Goal: Transaction & Acquisition: Purchase product/service

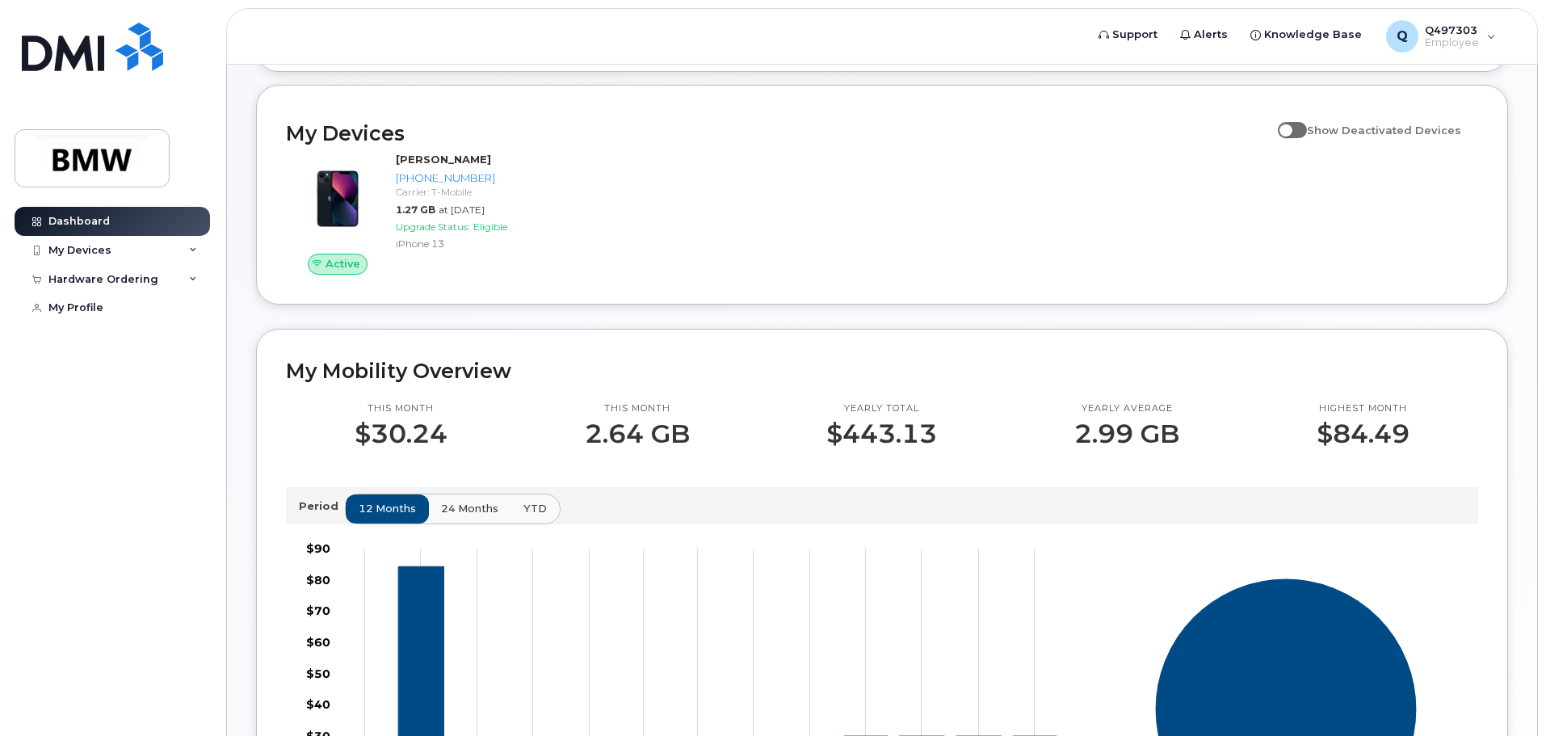
scroll to position [162, 0]
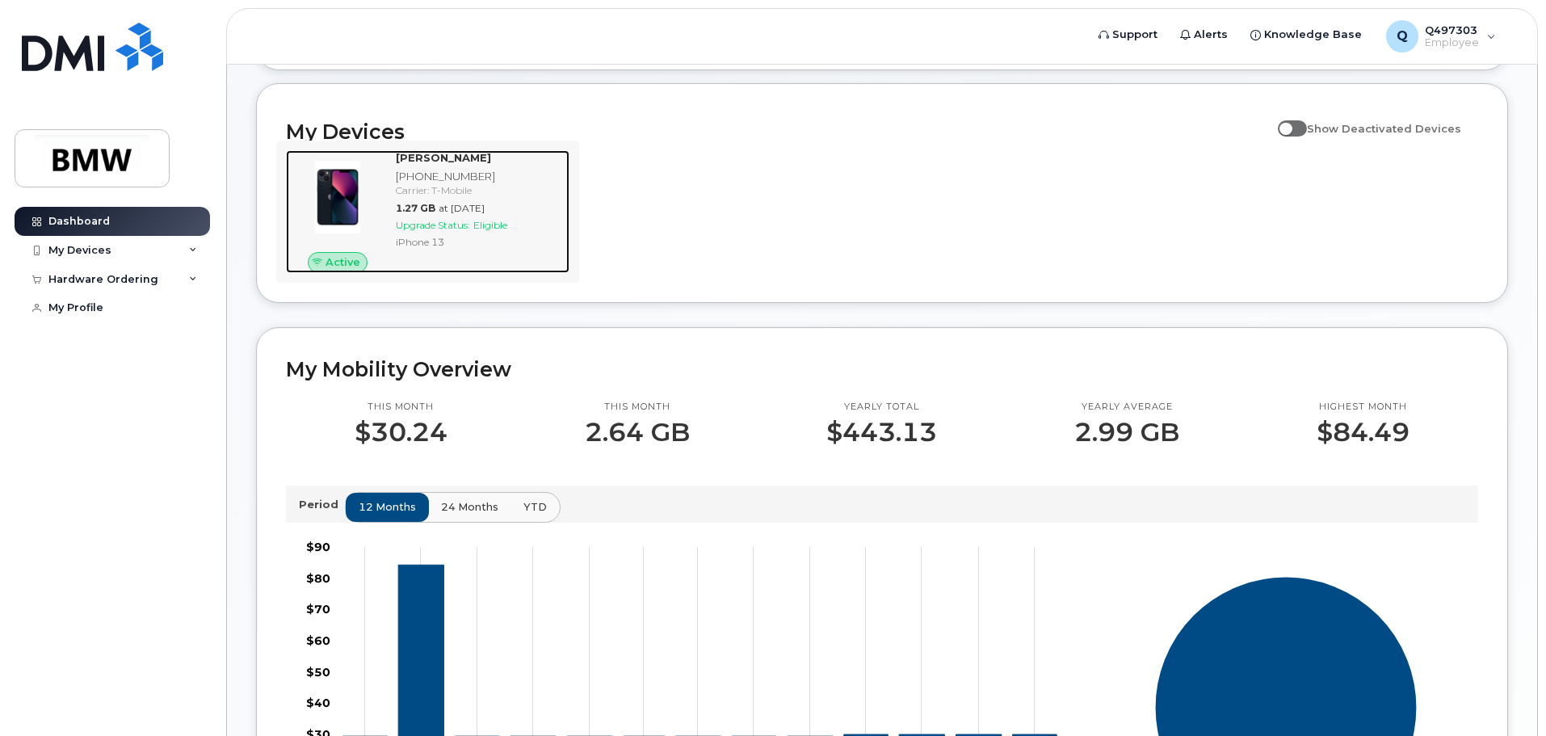
click at [521, 184] on div "[PHONE_NUMBER]" at bounding box center [479, 176] width 167 height 15
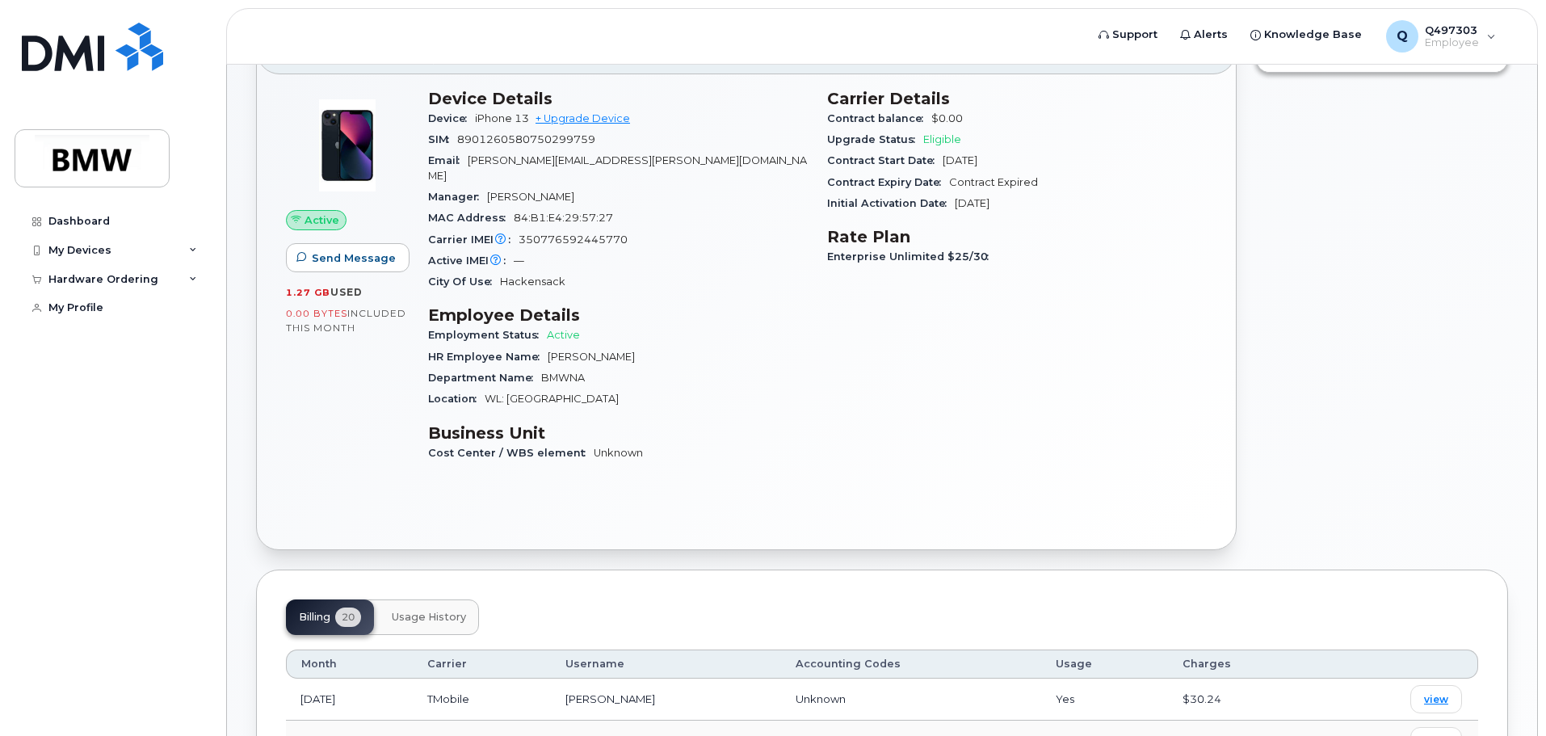
scroll to position [81, 0]
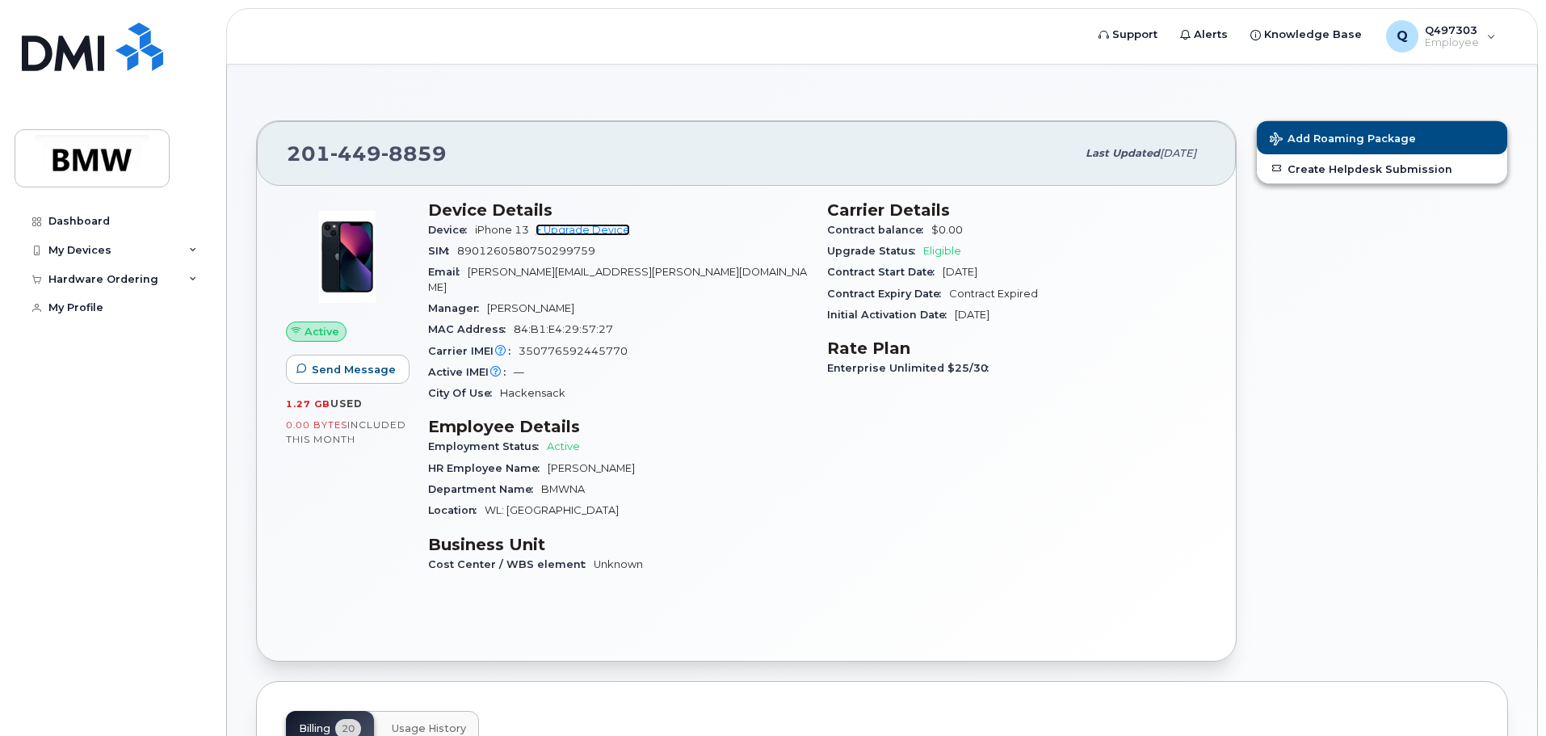
click at [601, 231] on link "+ Upgrade Device" at bounding box center [583, 230] width 95 height 12
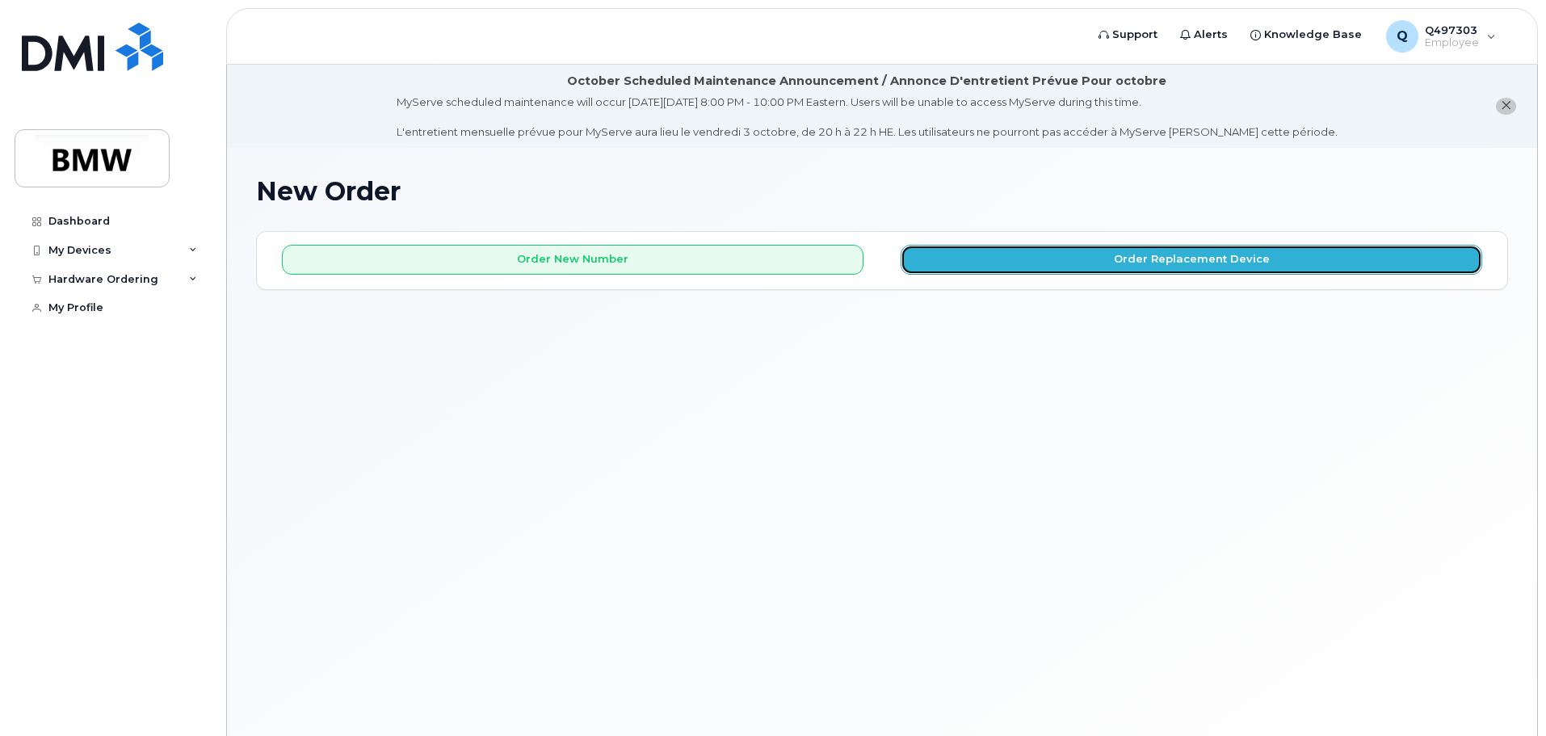
click at [921, 258] on button "Order Replacement Device" at bounding box center [1192, 260] width 582 height 30
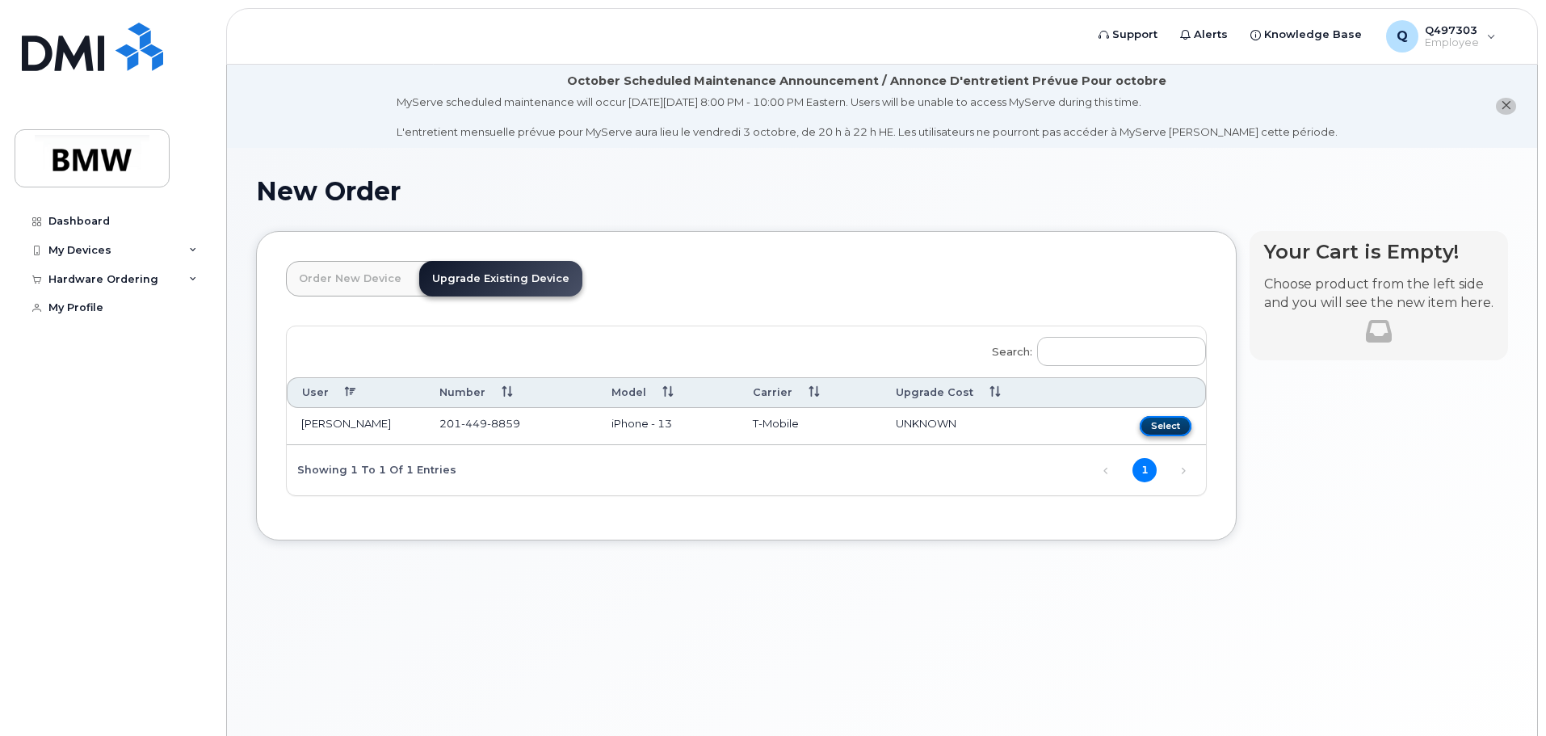
click at [1164, 423] on button "Select" at bounding box center [1166, 426] width 52 height 20
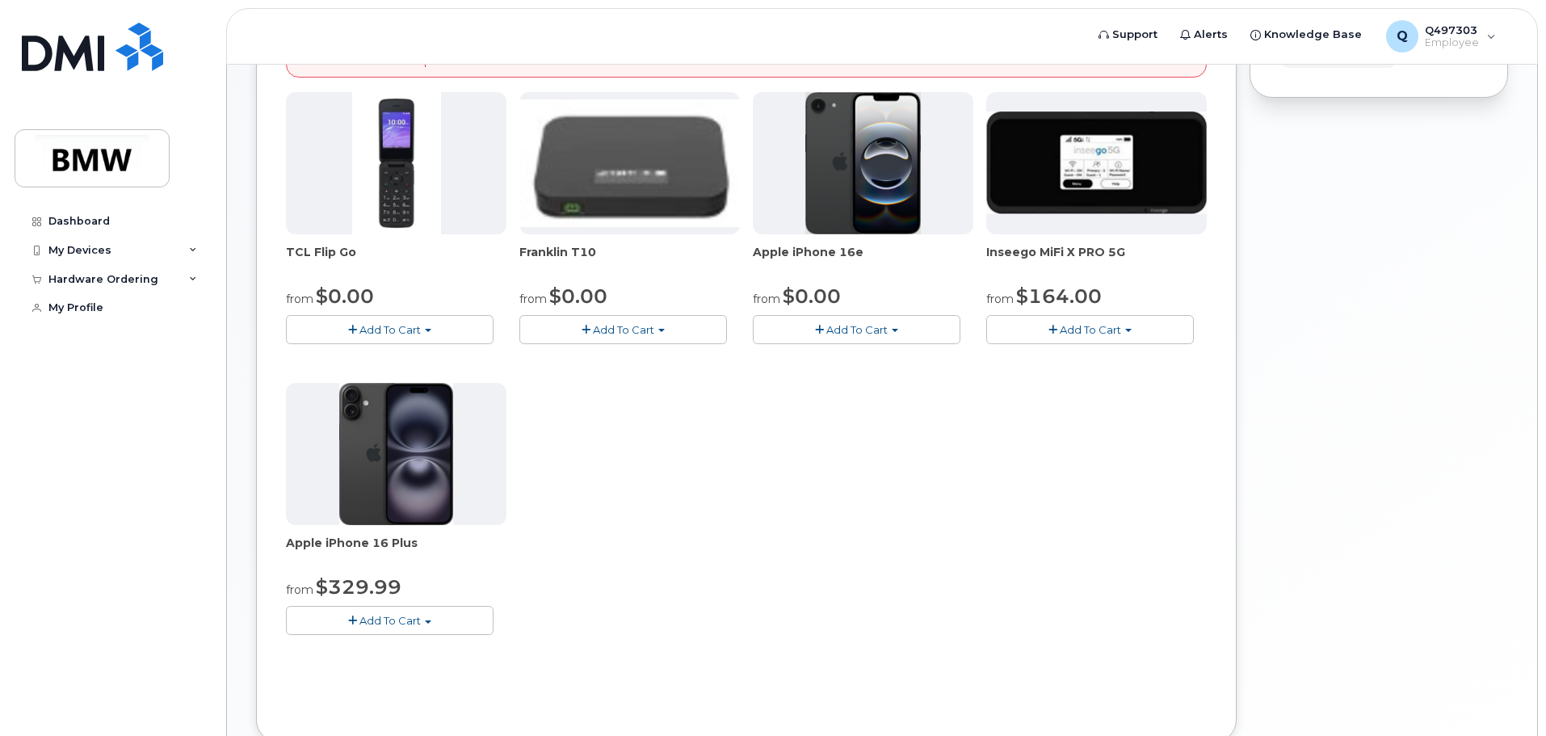
scroll to position [404, 0]
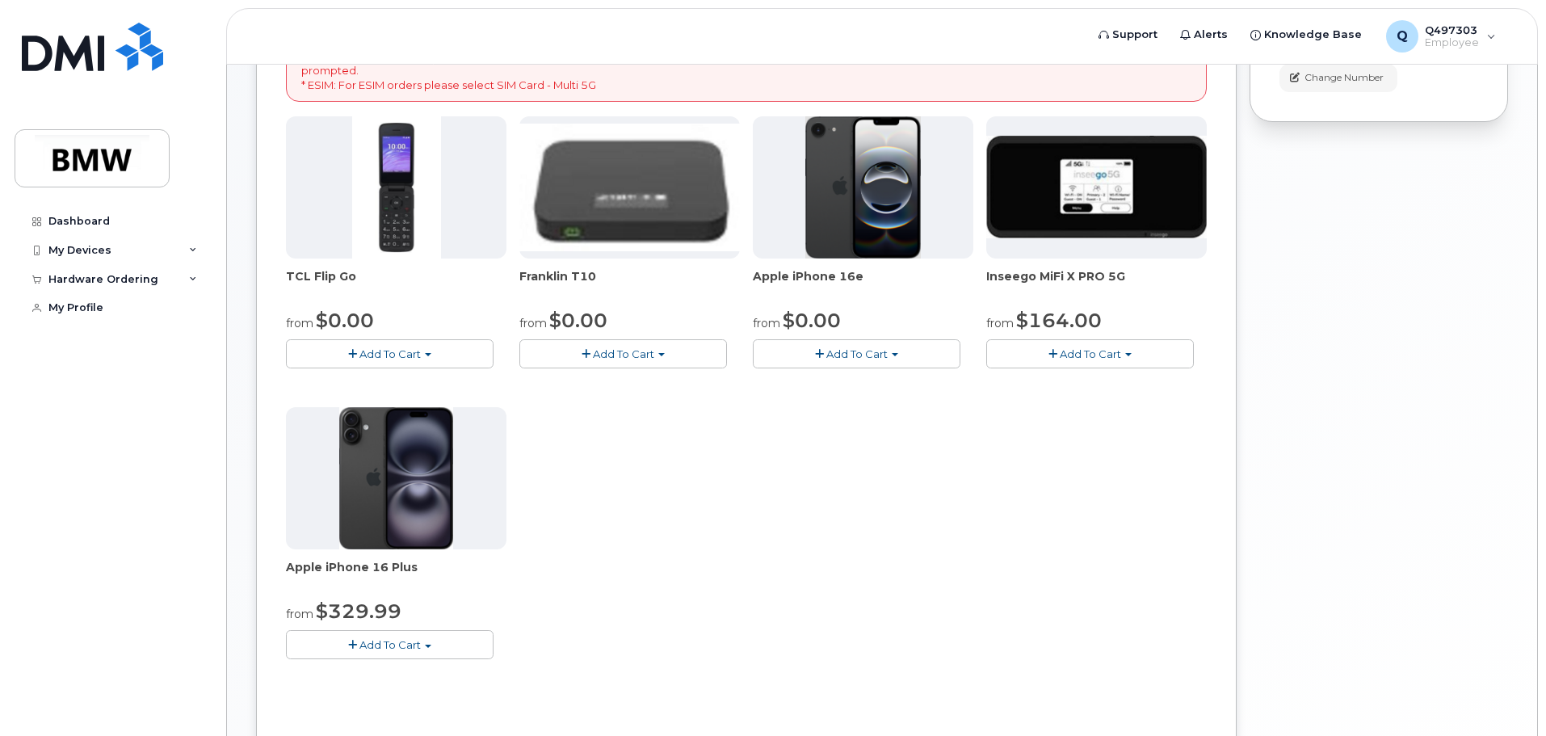
click at [427, 645] on span "button" at bounding box center [428, 646] width 6 height 3
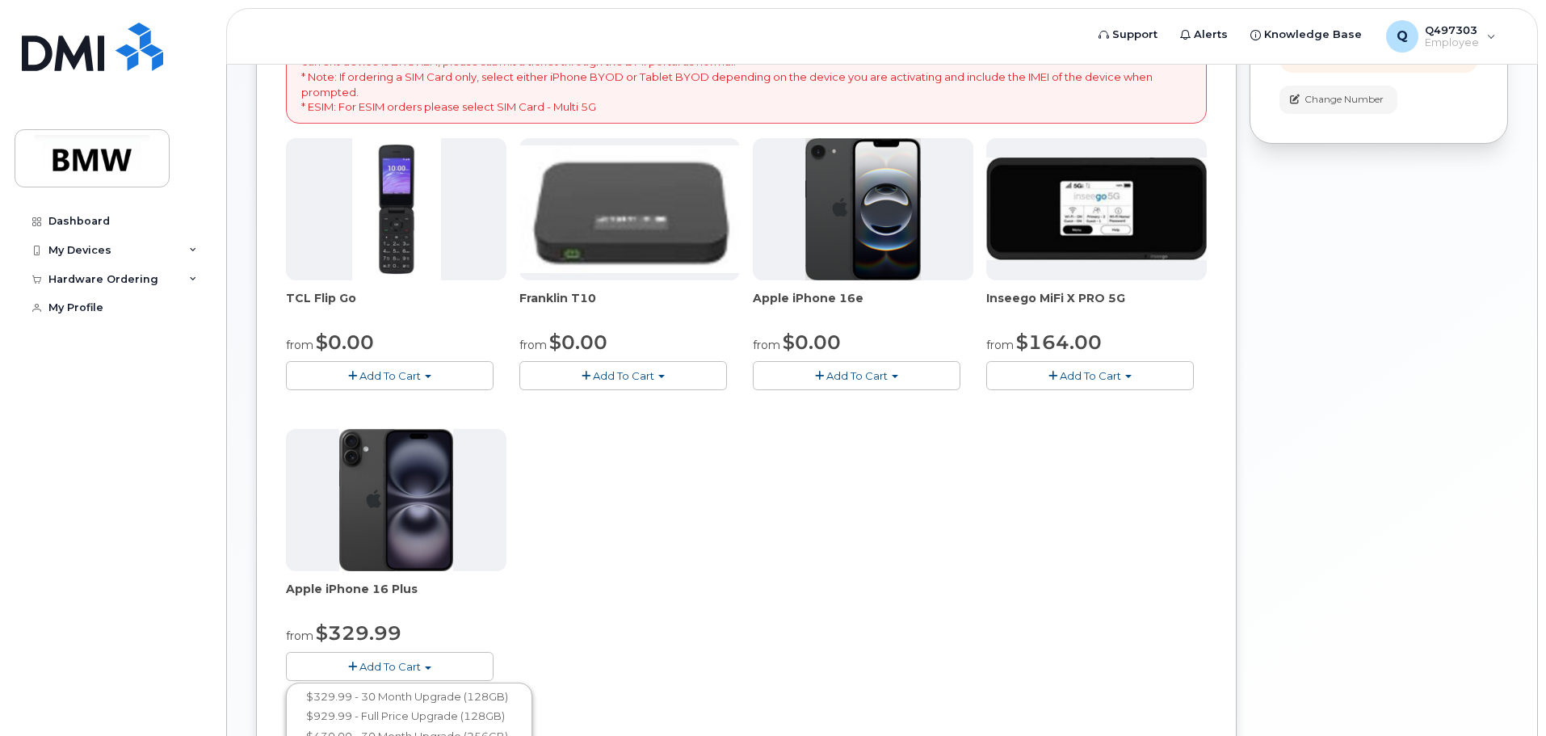
scroll to position [378, 0]
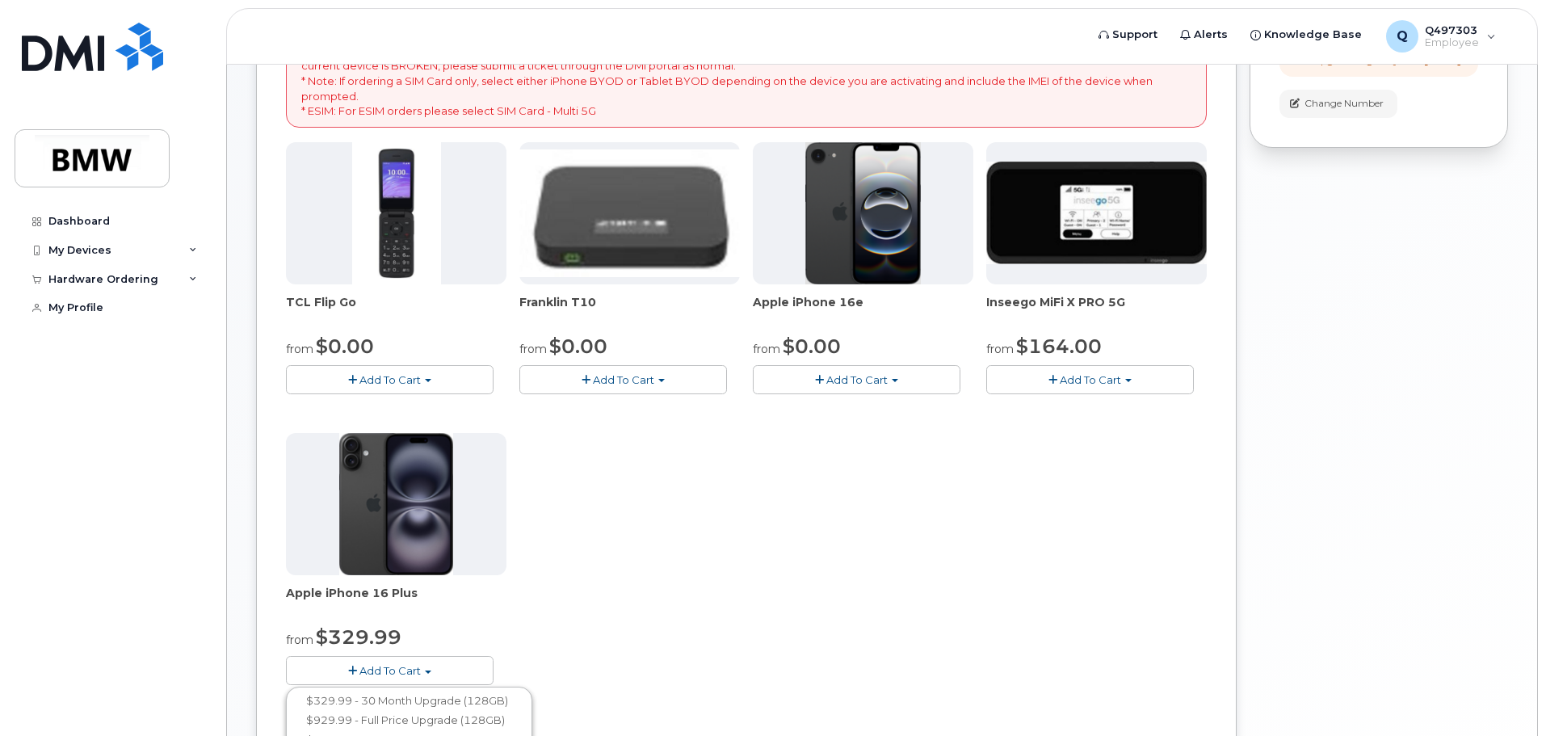
click at [616, 528] on div "TCL Flip Go from $0.00 Add To Cart $0.00 - 30 month Upgrade $96.00 - Full Price…" at bounding box center [746, 426] width 921 height 569
click at [899, 376] on button "Add To Cart" at bounding box center [857, 379] width 208 height 28
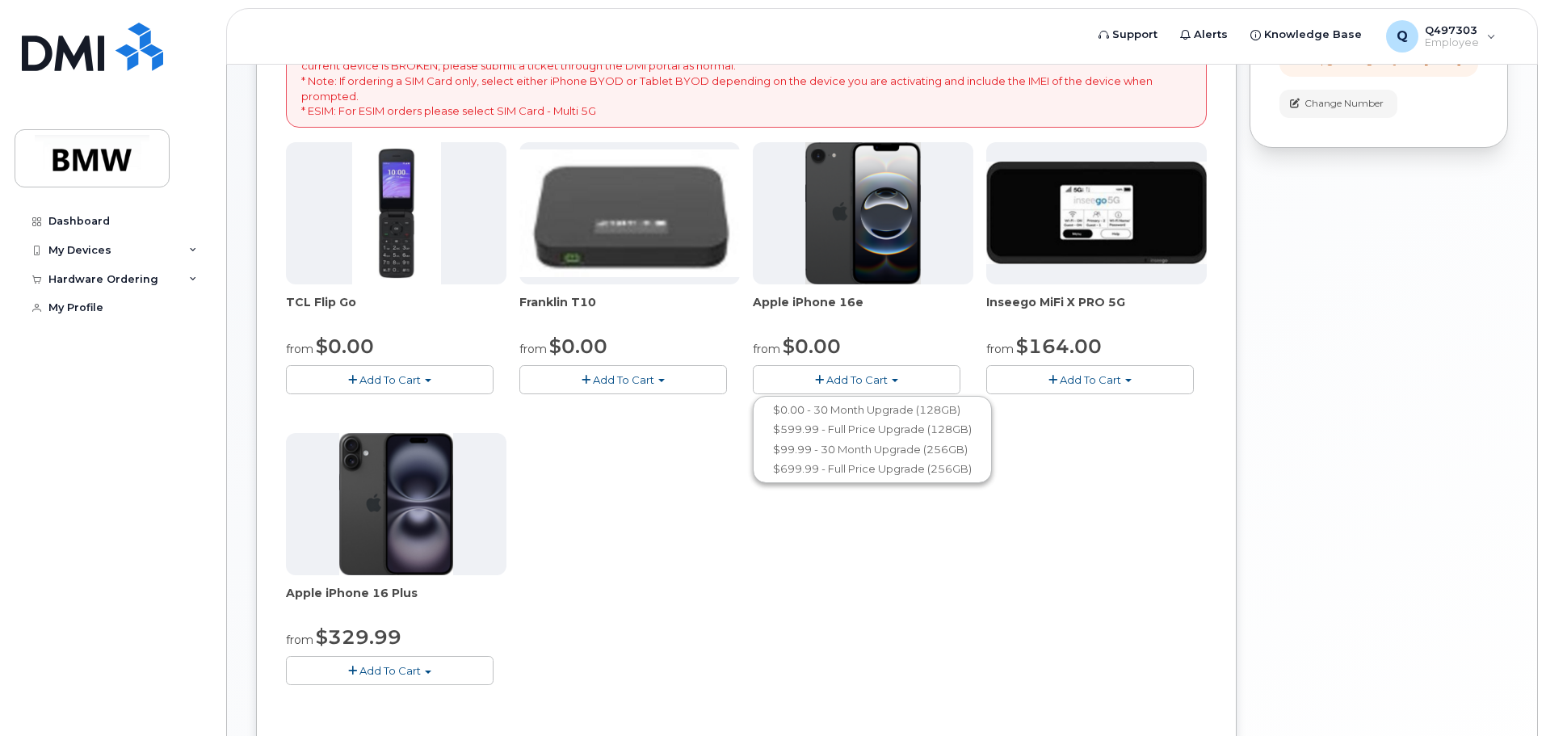
click at [899, 376] on button "Add To Cart" at bounding box center [857, 379] width 208 height 28
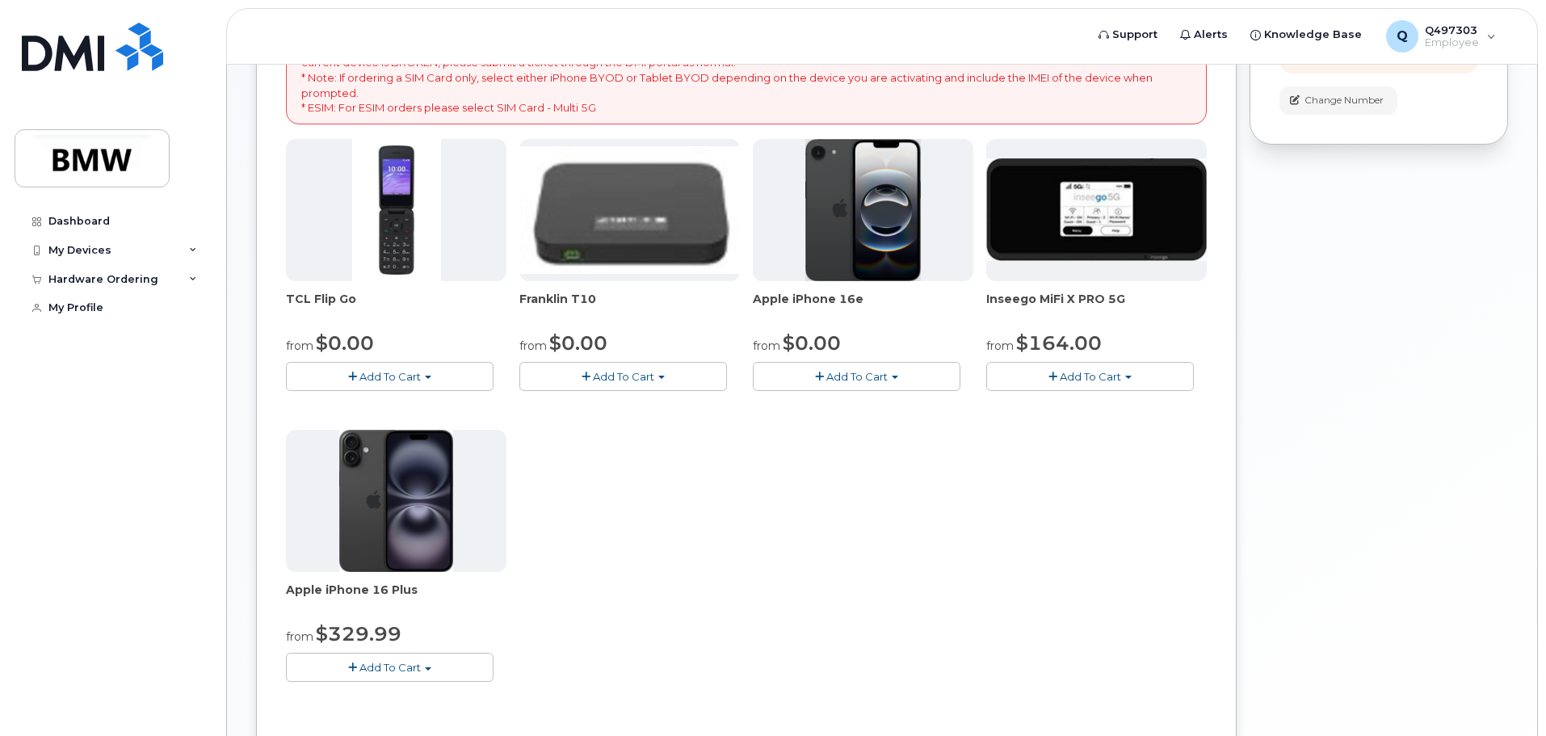
scroll to position [459, 0]
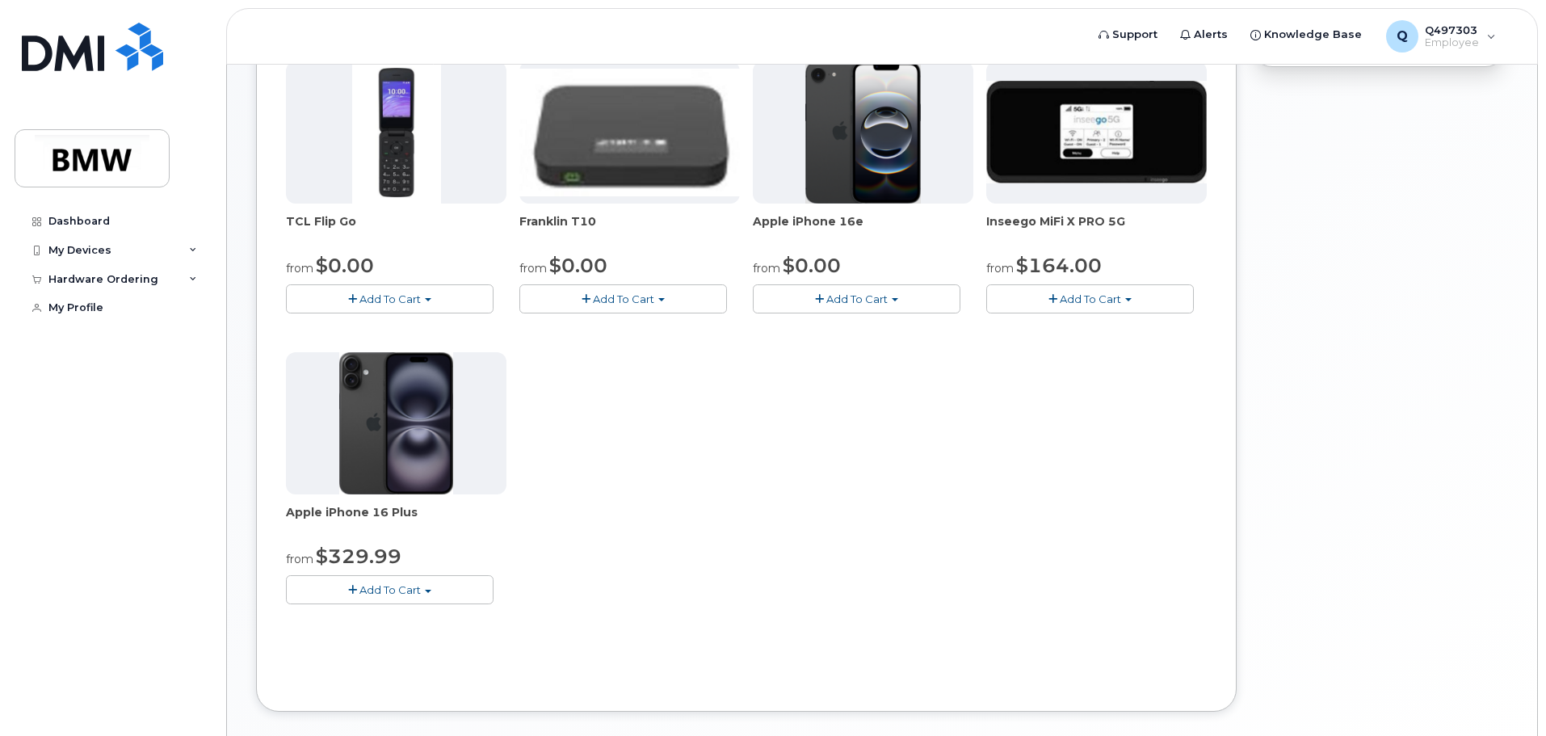
click at [447, 586] on button "Add To Cart" at bounding box center [390, 589] width 208 height 28
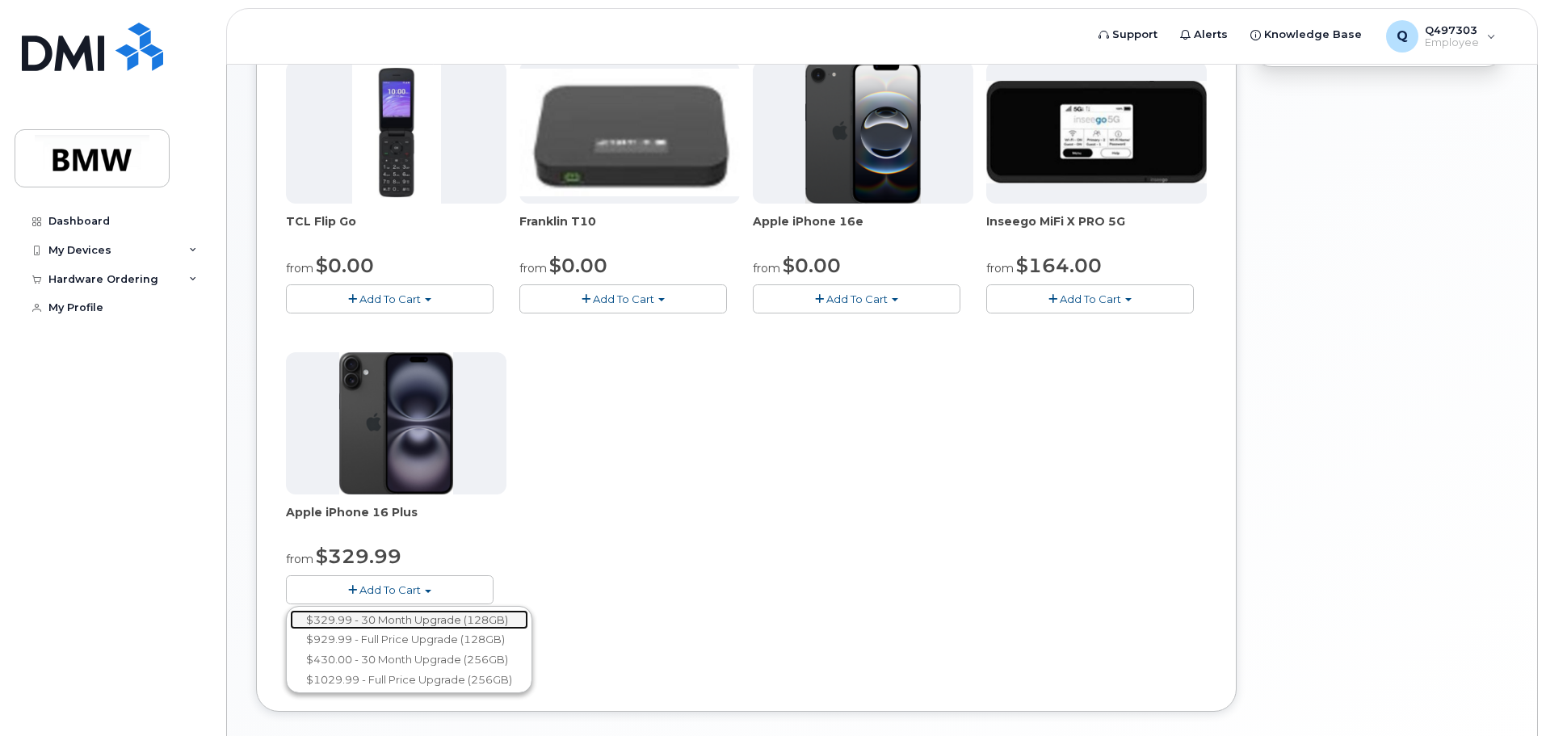
click at [431, 618] on link "$329.99 - 30 Month Upgrade (128GB)" at bounding box center [409, 620] width 238 height 20
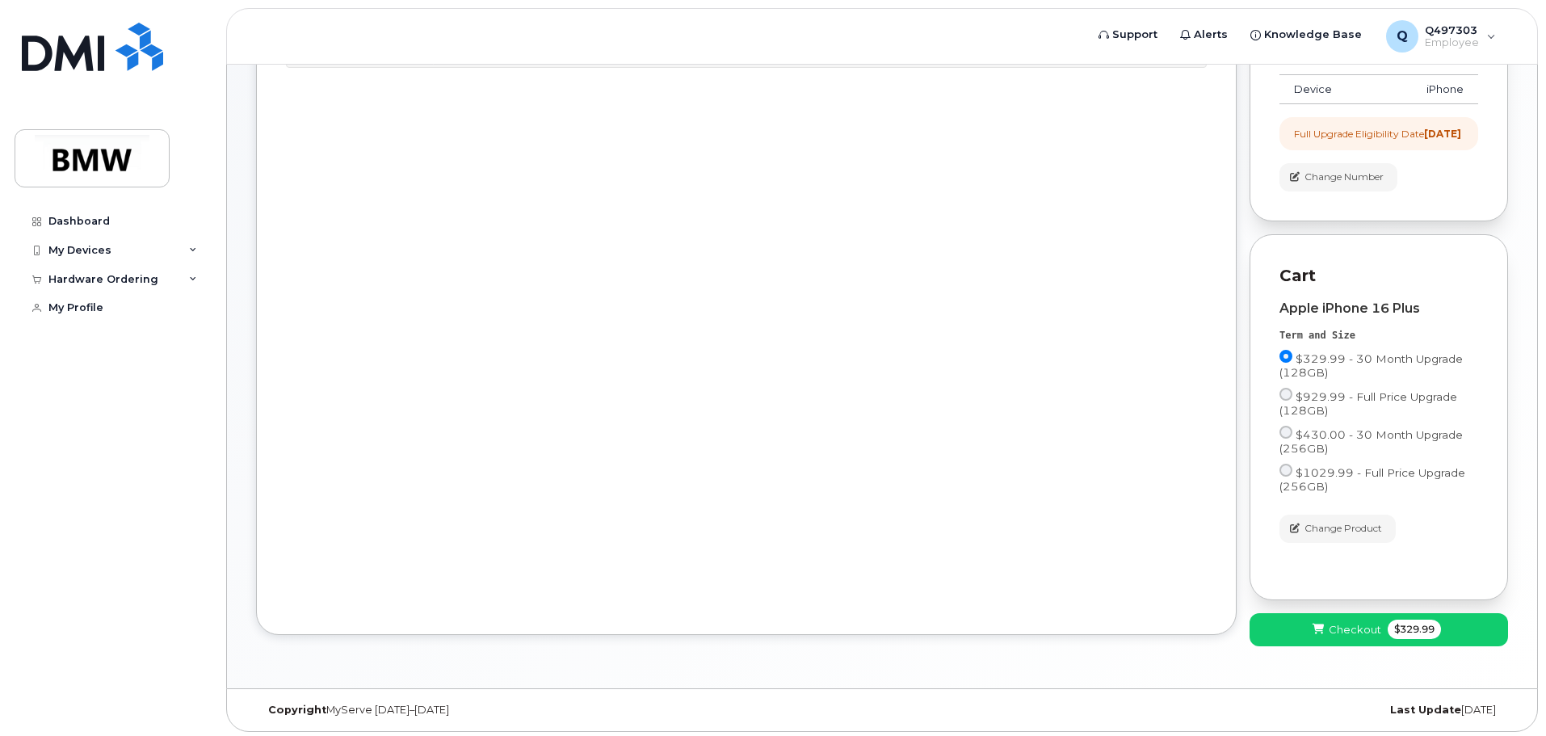
scroll to position [322, 0]
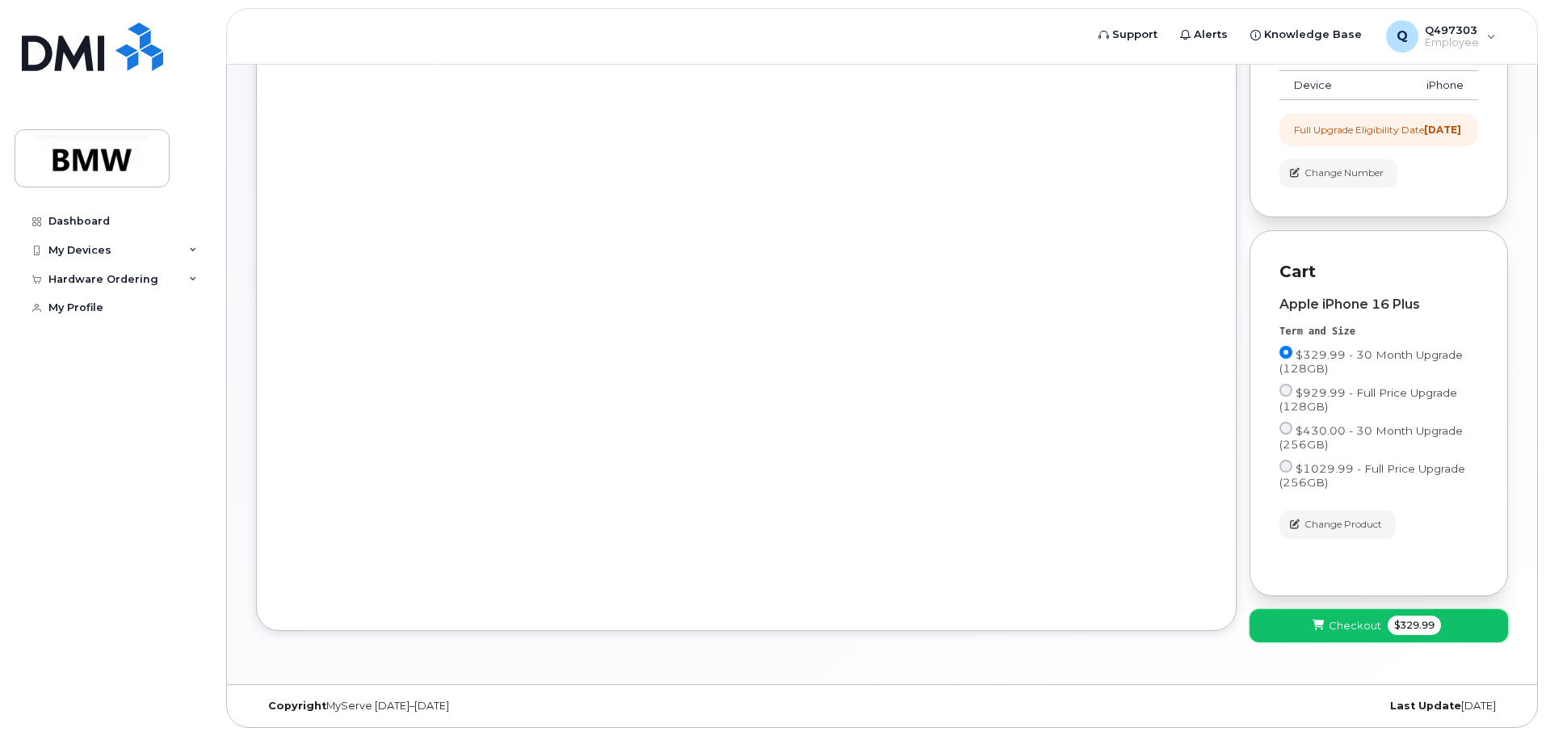
click at [1283, 625] on button "Checkout $329.99" at bounding box center [1379, 625] width 259 height 33
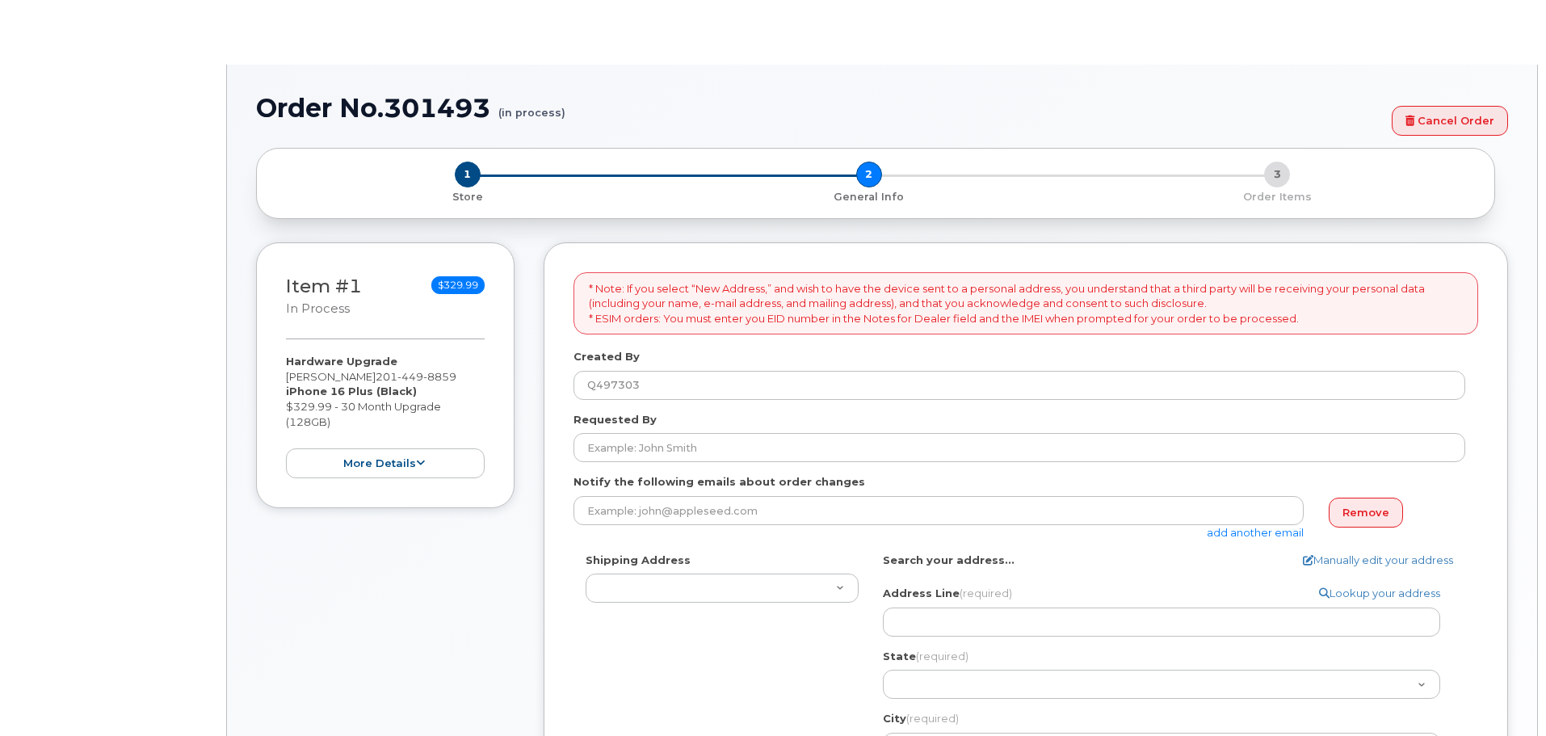
select select
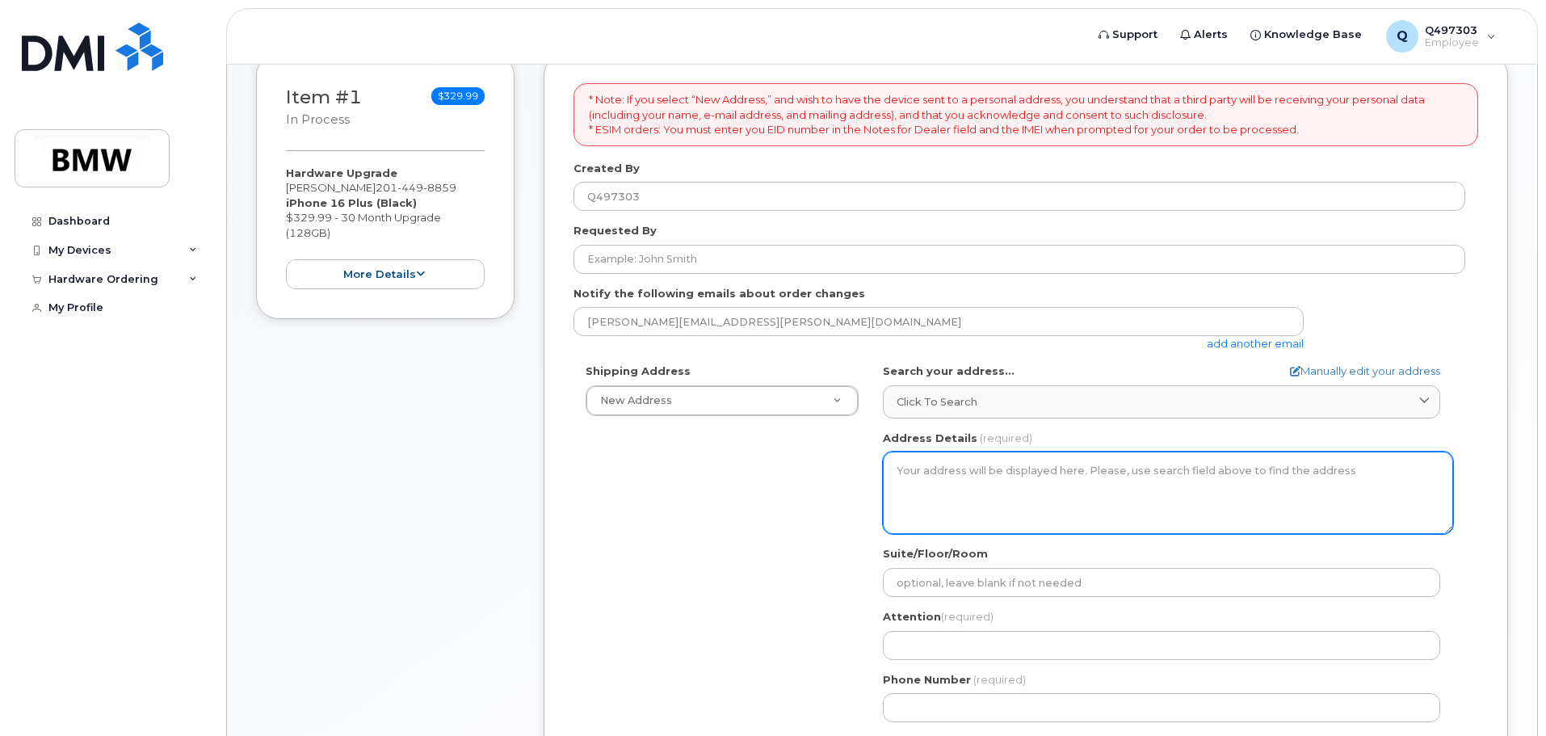
scroll to position [323, 0]
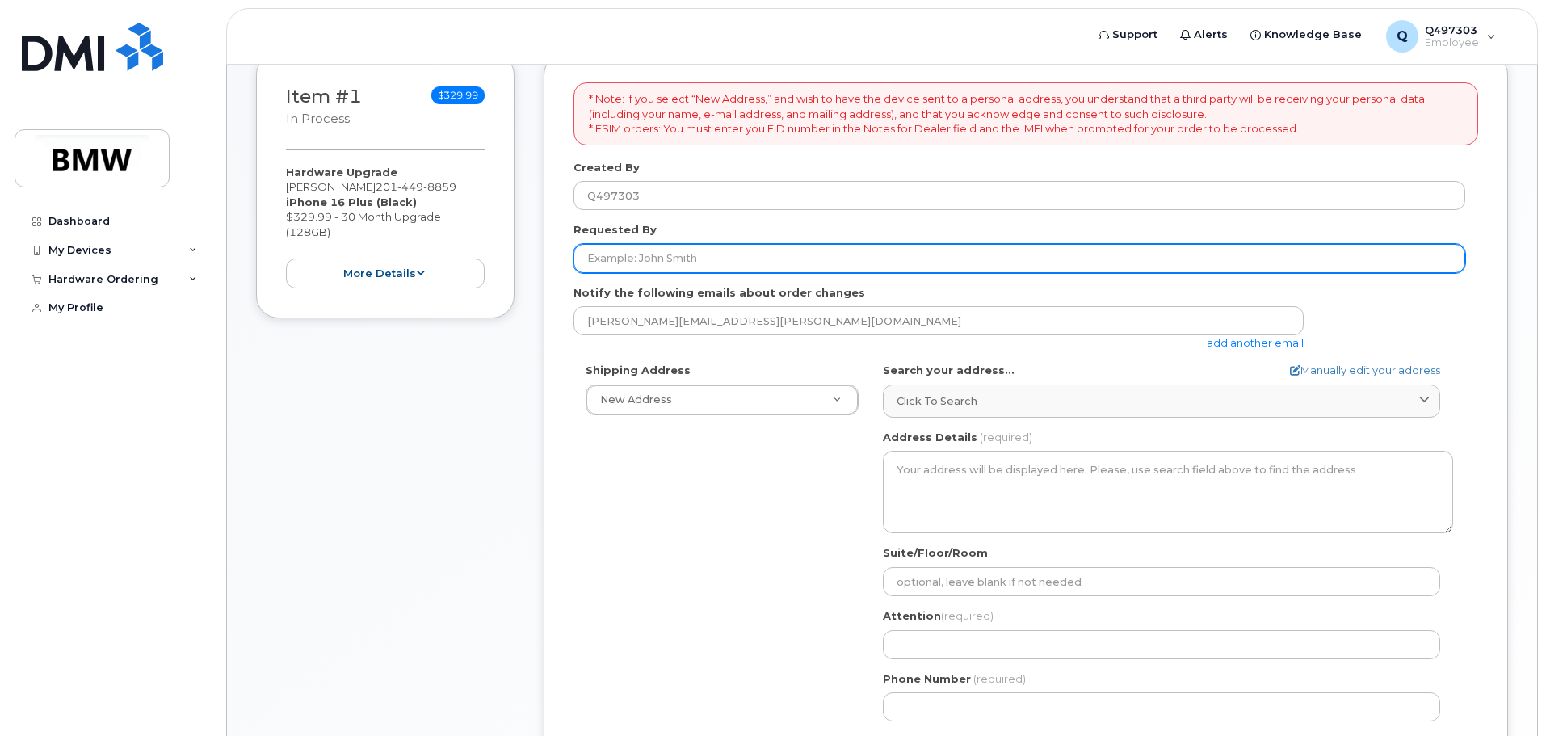
click at [712, 259] on input "Requested By" at bounding box center [1020, 258] width 892 height 29
type input "[PERSON_NAME]"
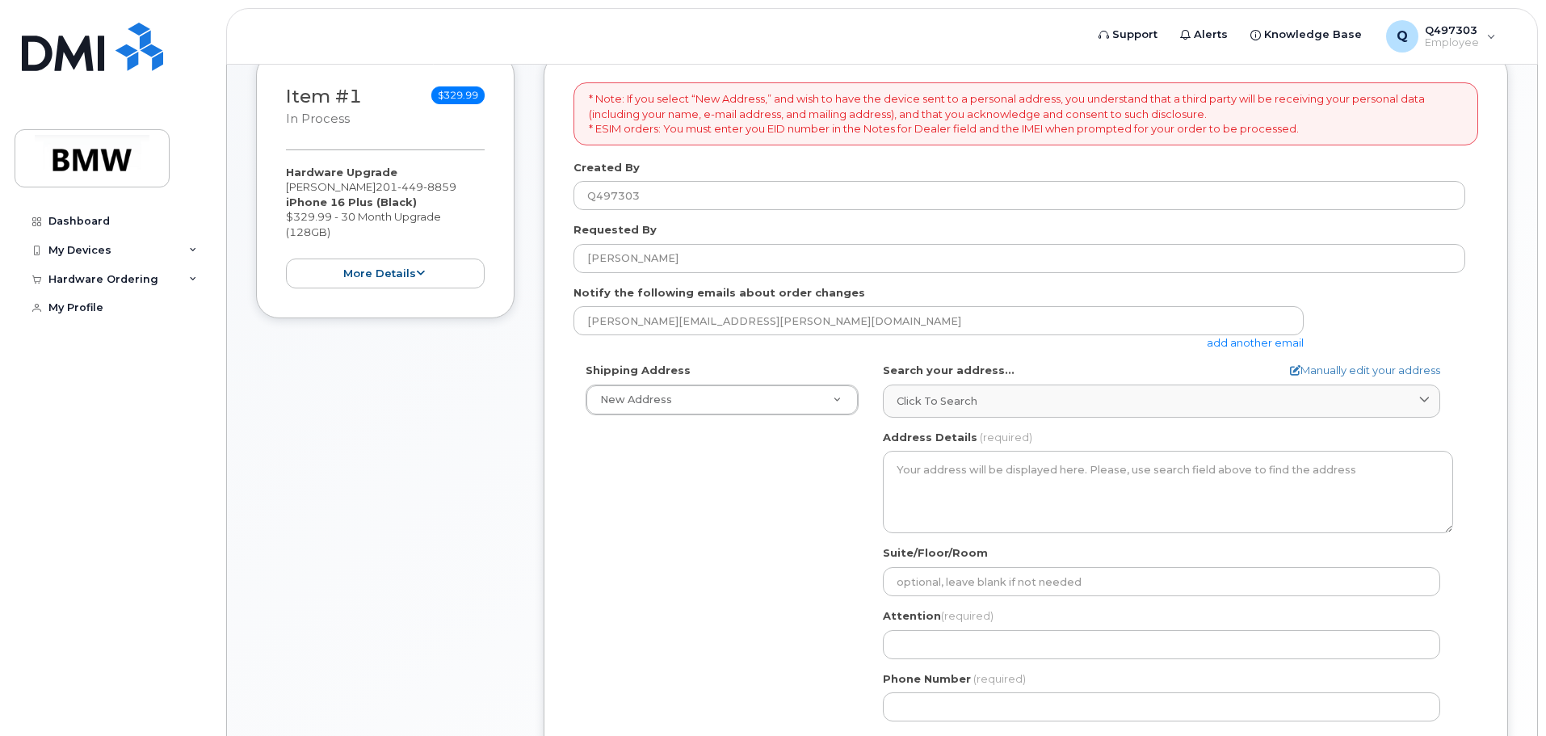
type input "200 BMW Dr."
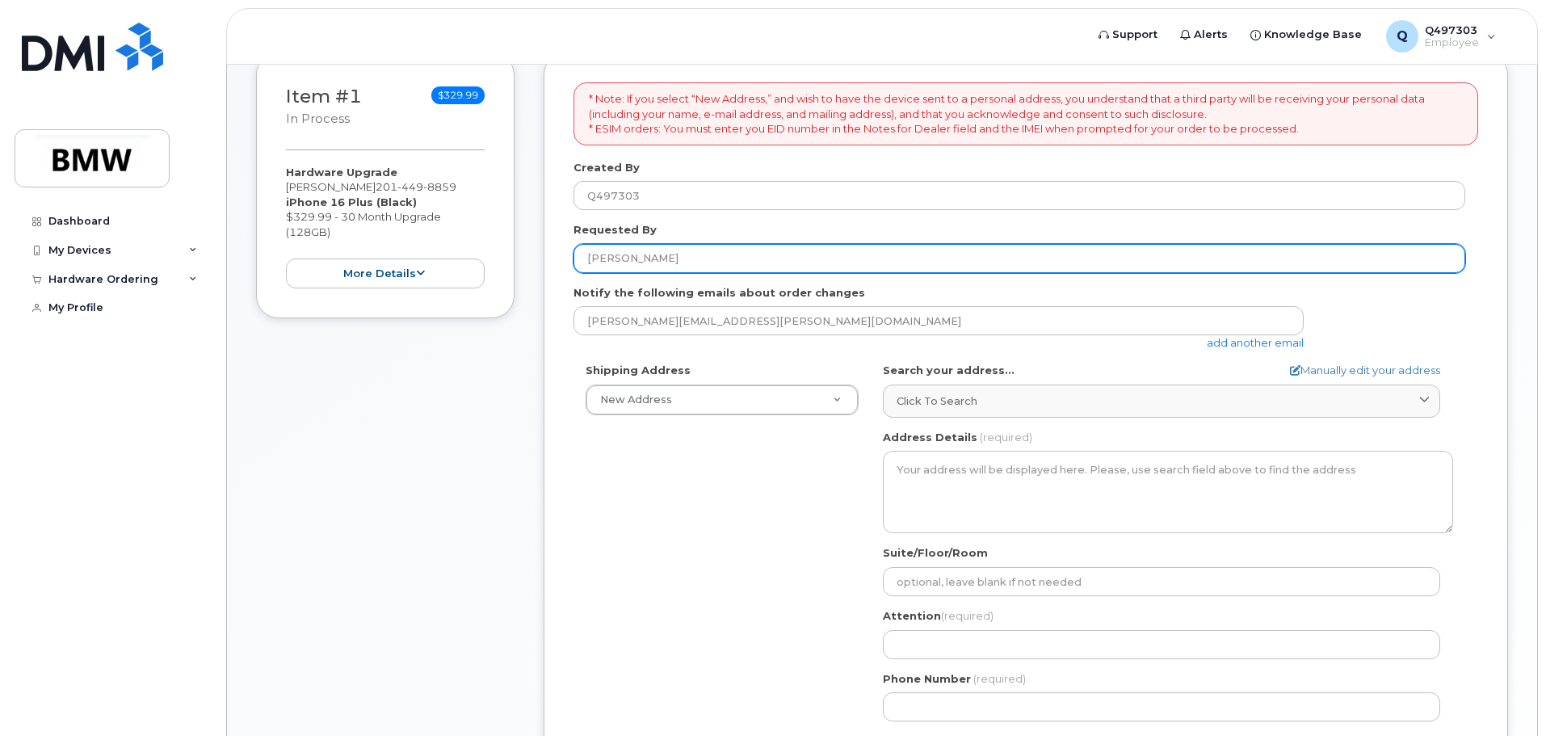
select select
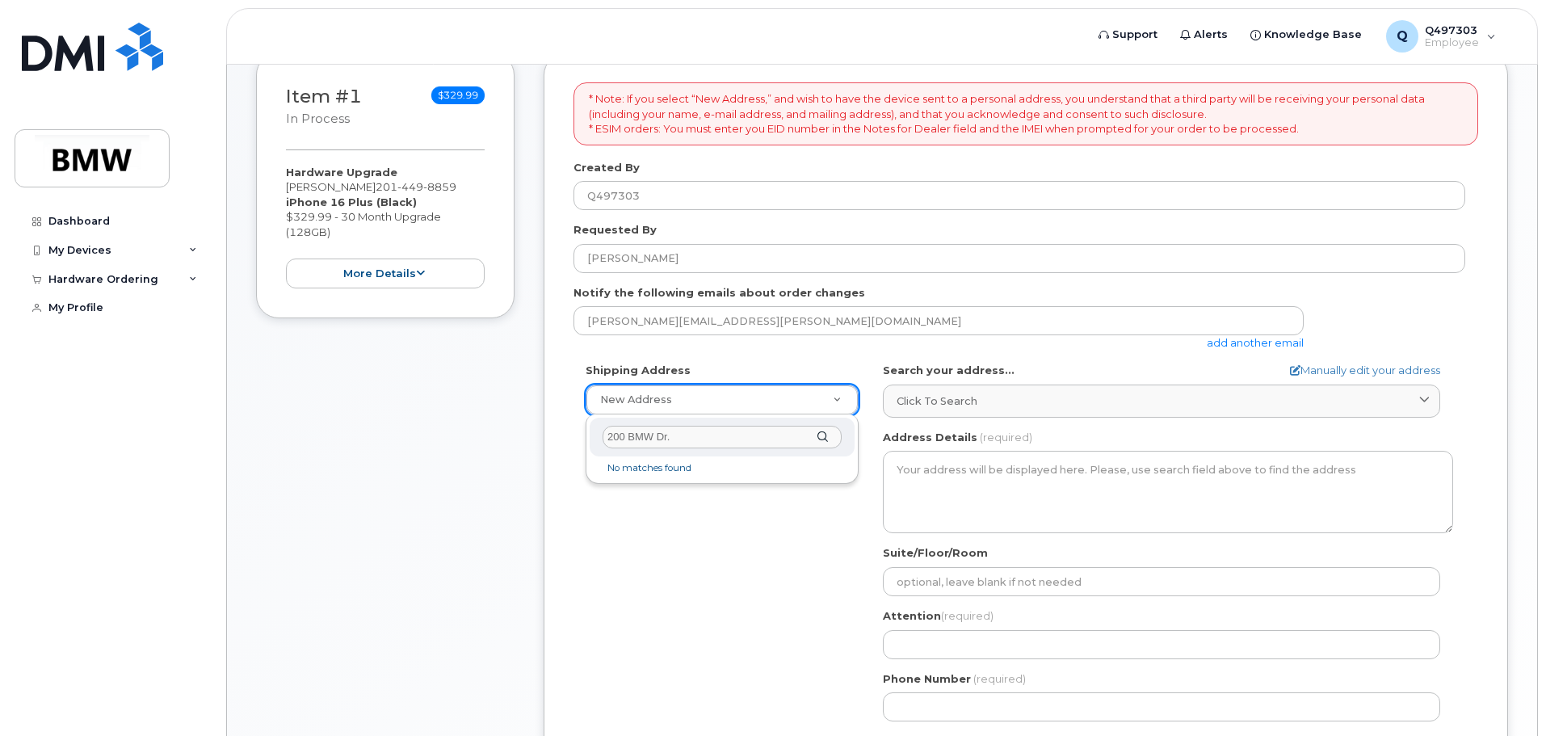
click at [822, 435] on div "200 BMW Dr." at bounding box center [722, 438] width 265 height 40
drag, startPoint x: 715, startPoint y: 437, endPoint x: 706, endPoint y: 442, distance: 10.1
click at [714, 437] on input "200 BMW Dr." at bounding box center [722, 437] width 239 height 23
drag, startPoint x: 687, startPoint y: 447, endPoint x: 678, endPoint y: 444, distance: 9.5
click at [680, 444] on input "200 BMW Dr." at bounding box center [722, 437] width 239 height 23
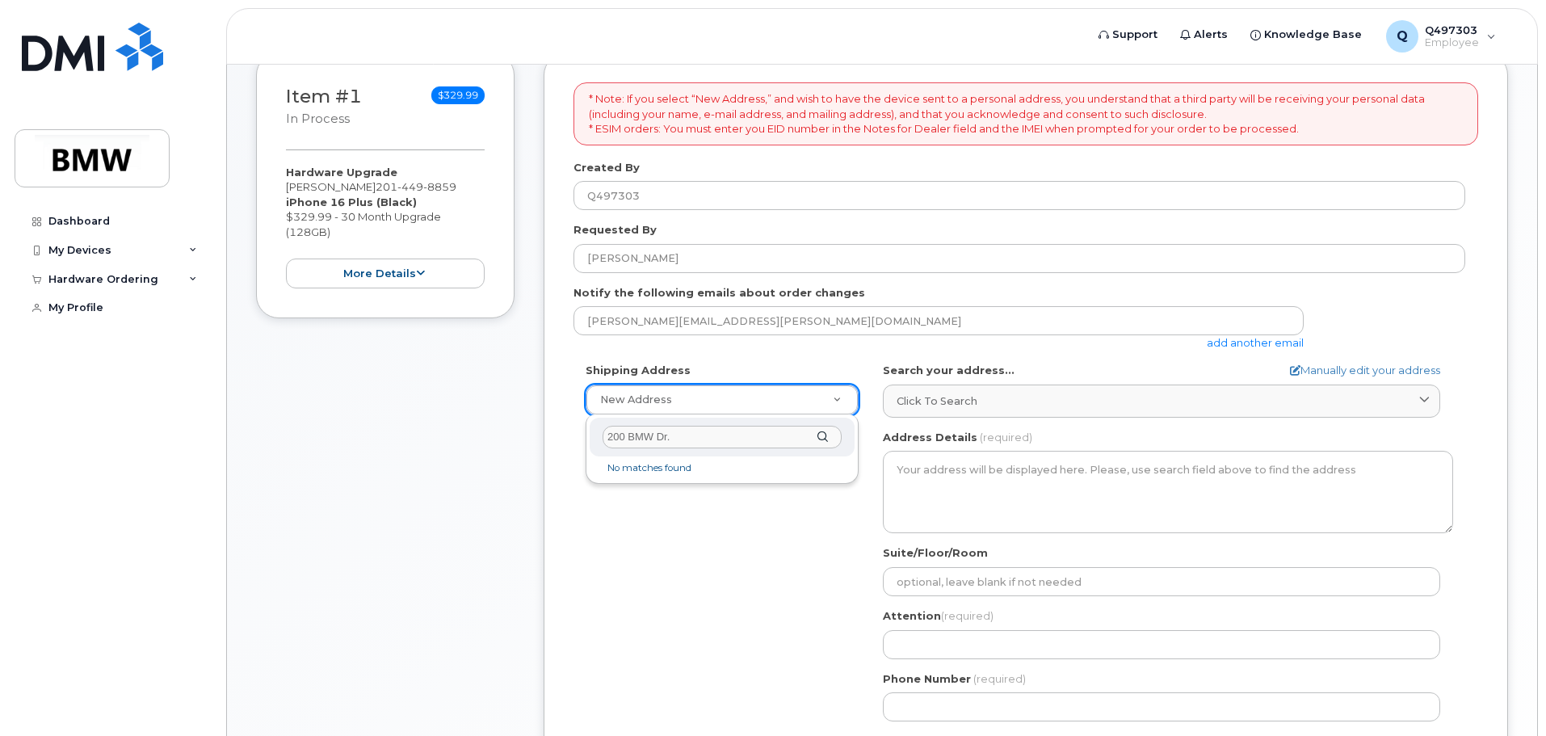
drag, startPoint x: 700, startPoint y: 437, endPoint x: 591, endPoint y: 441, distance: 109.9
click at [586, 440] on div "200 BMW Dr. No matches found" at bounding box center [722, 448] width 273 height 69
type input "2"
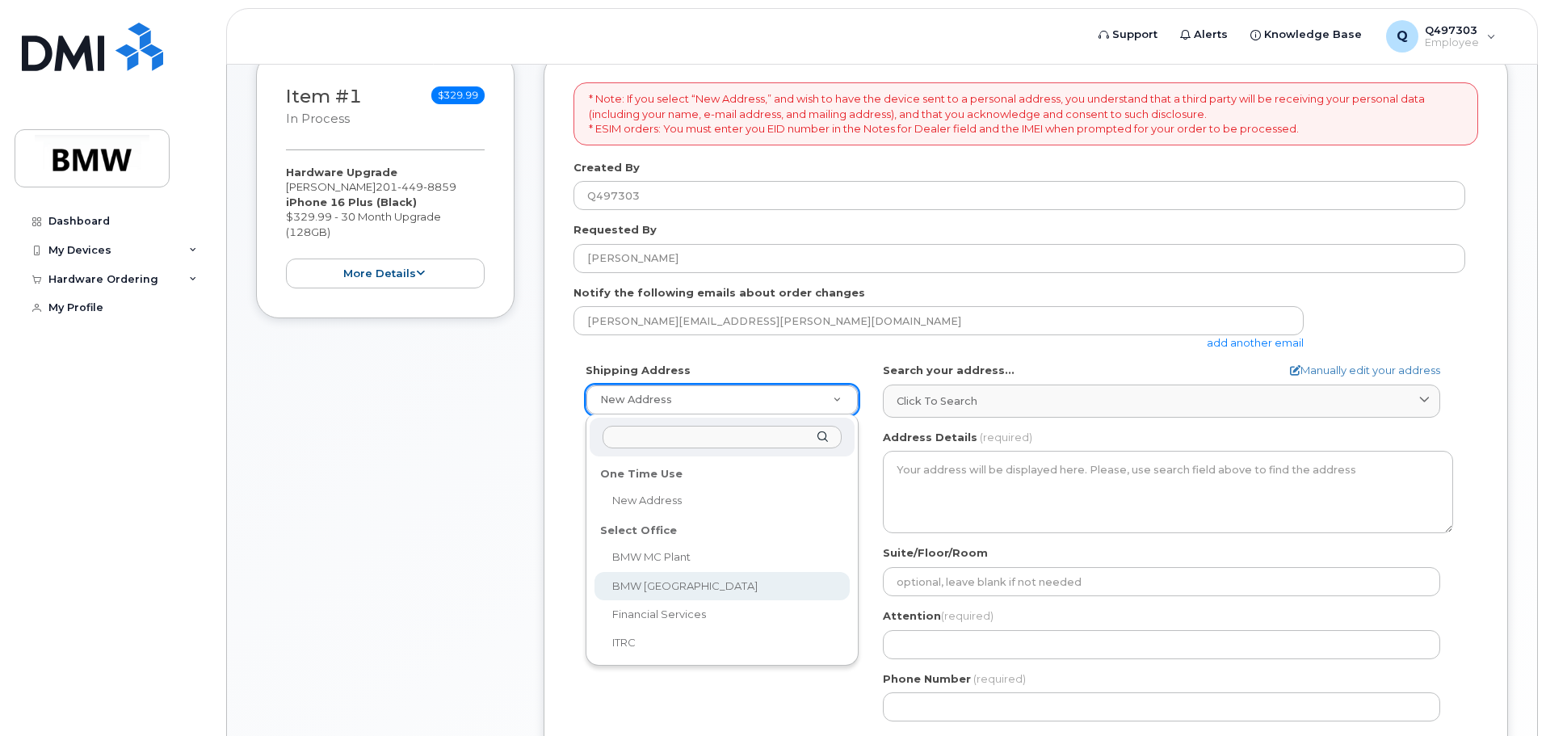
select select
type textarea "200 BMW Drive Woodcliff Lake NJ 07677 Woodcliff Lake New Jersey 07677"
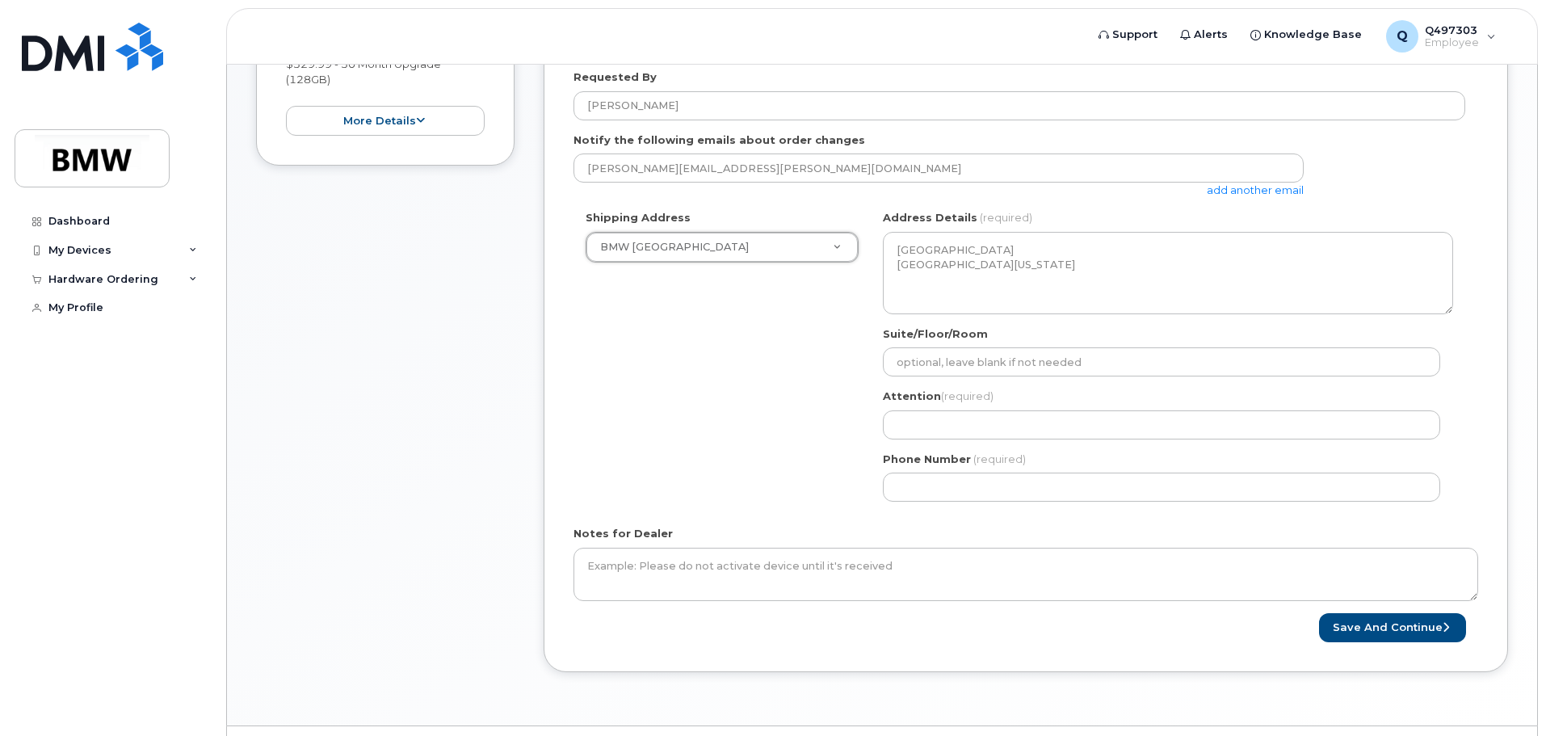
scroll to position [485, 0]
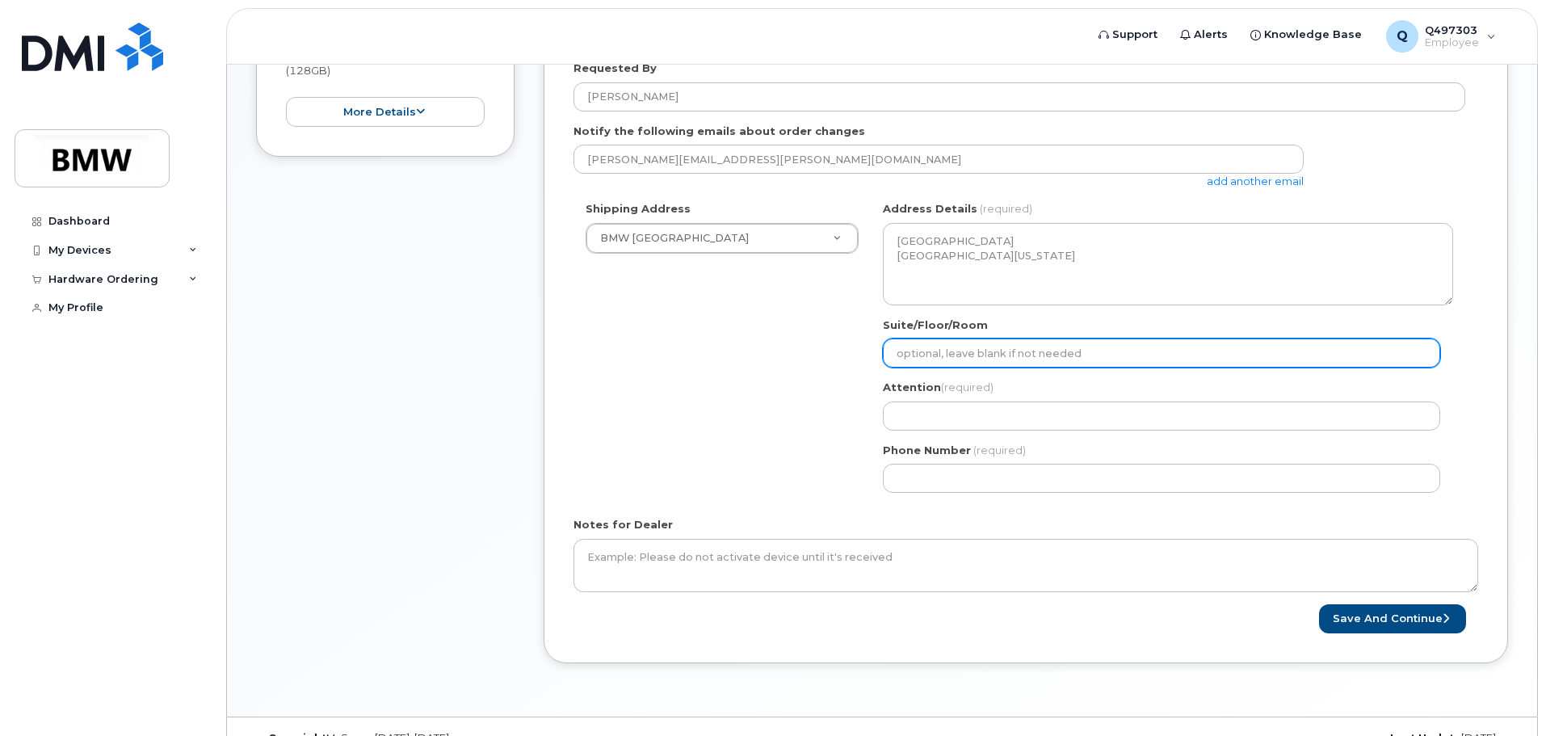
click at [1003, 364] on input "Suite/Floor/Room" at bounding box center [1161, 352] width 557 height 29
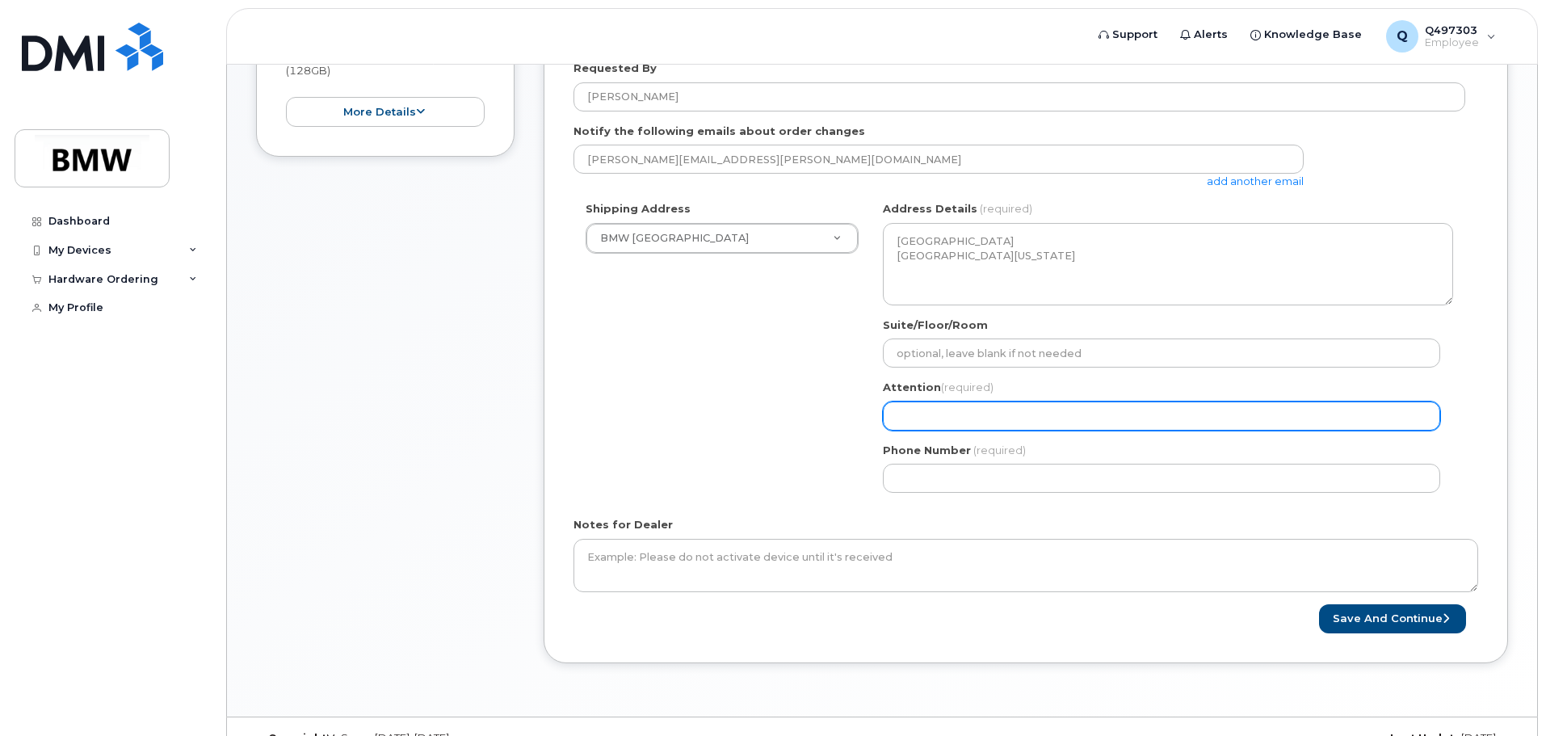
click at [1007, 408] on input "Attention (required)" at bounding box center [1161, 416] width 557 height 29
select select
type input "A"
select select
type input "Ale"
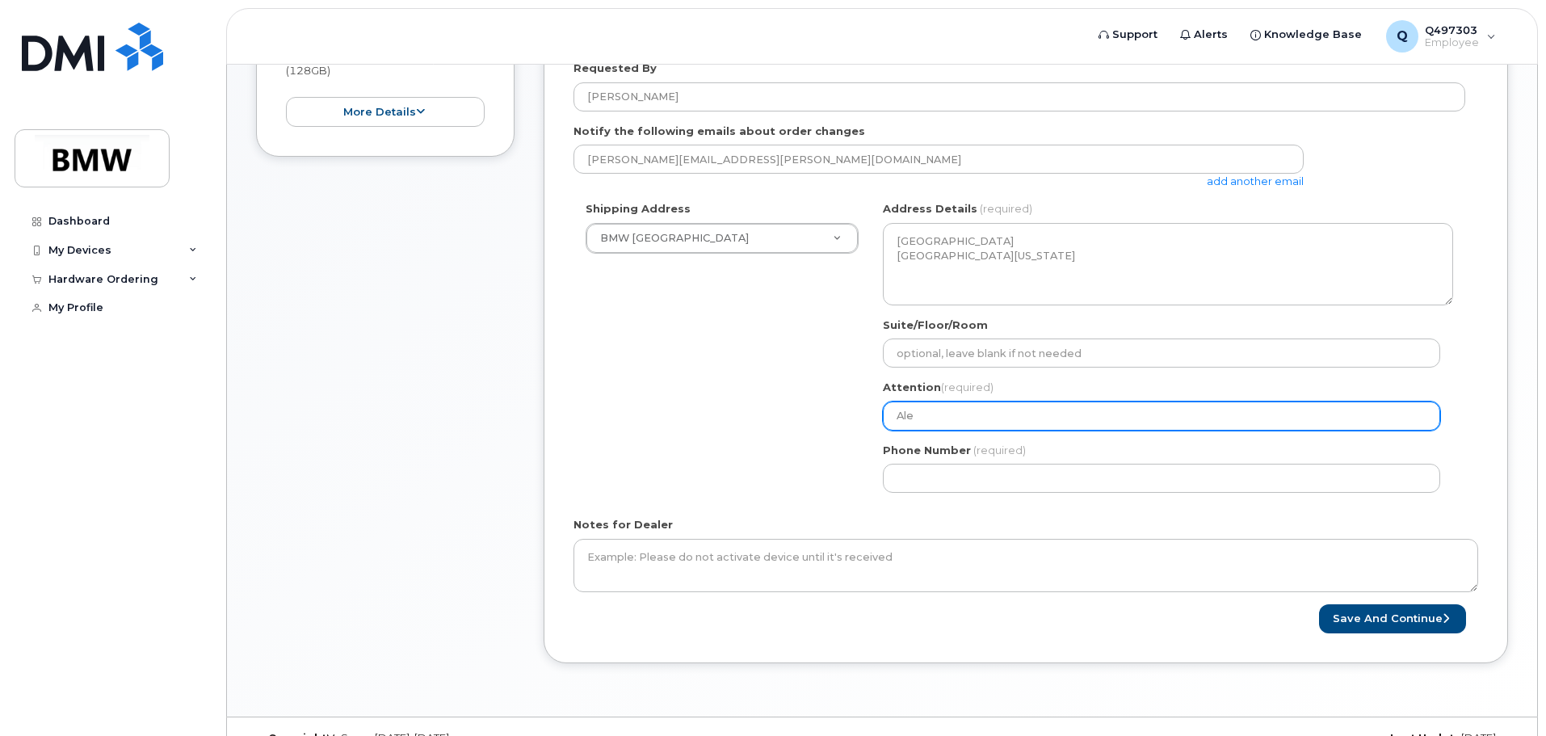
select select
type input "Alex"
select select
type input "Alex M"
select select
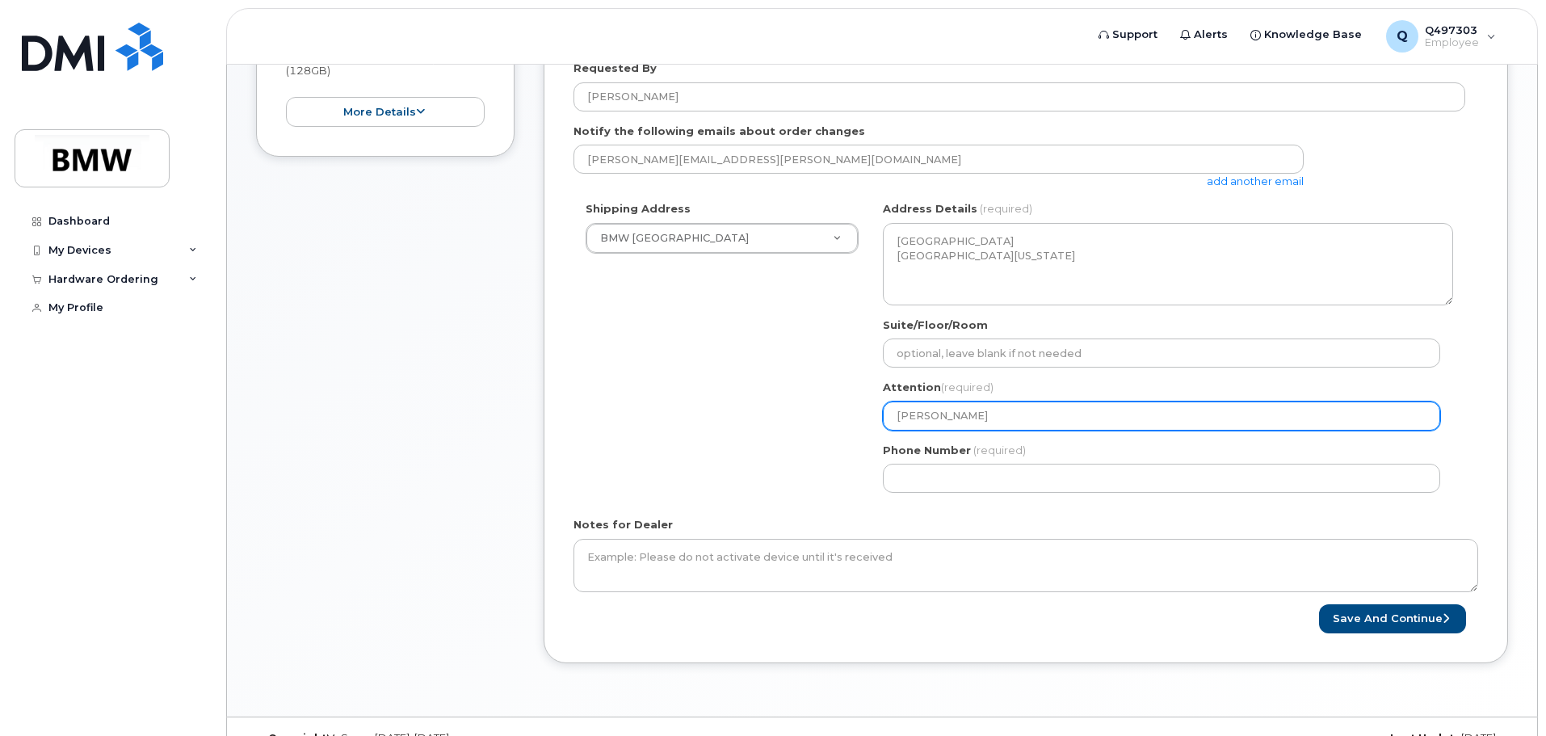
type input "Alex Ma"
select select
type input "Alex Mar"
select select
type input "Alex Mart"
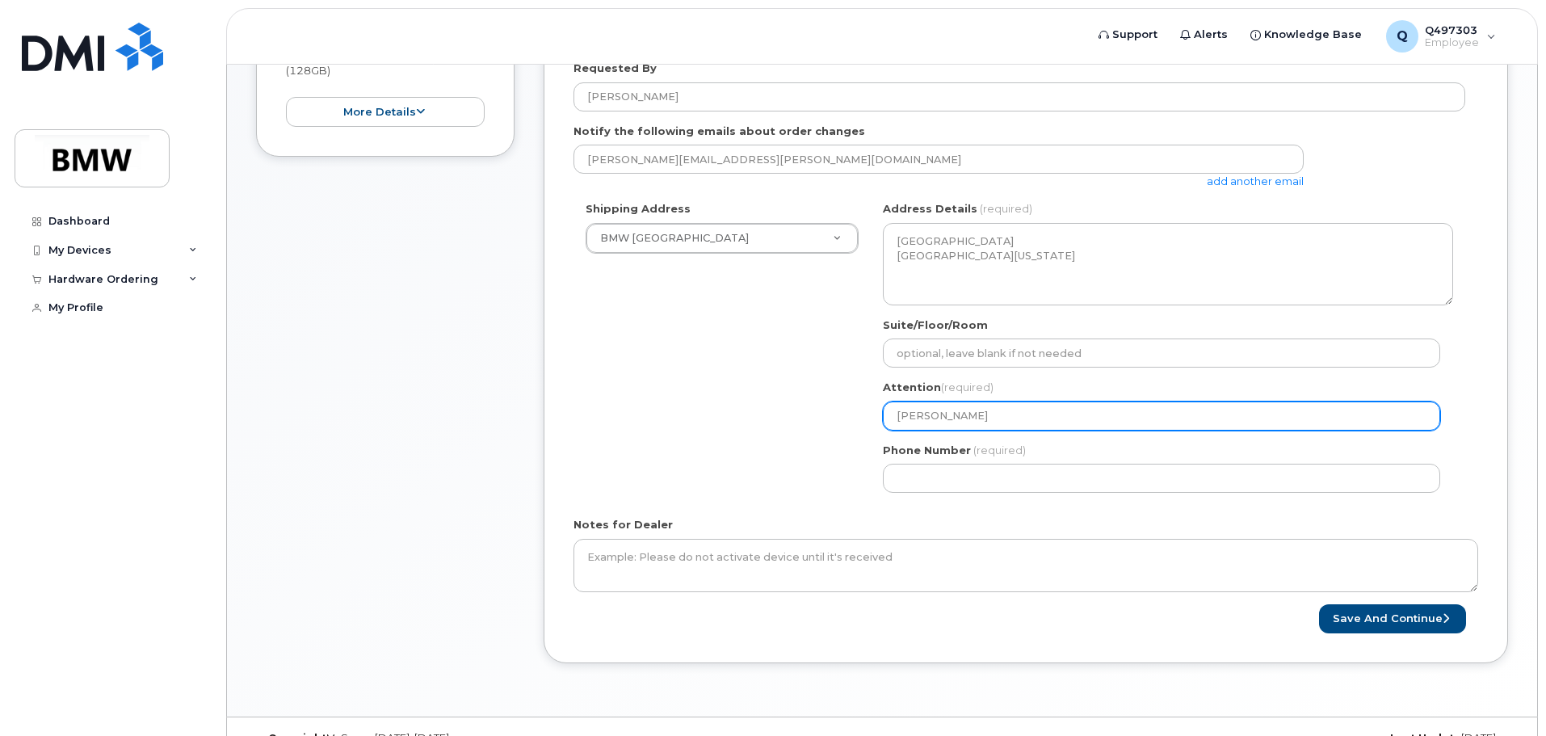
select select
type input "Alex Marti"
select select
type input "[PERSON_NAME]"
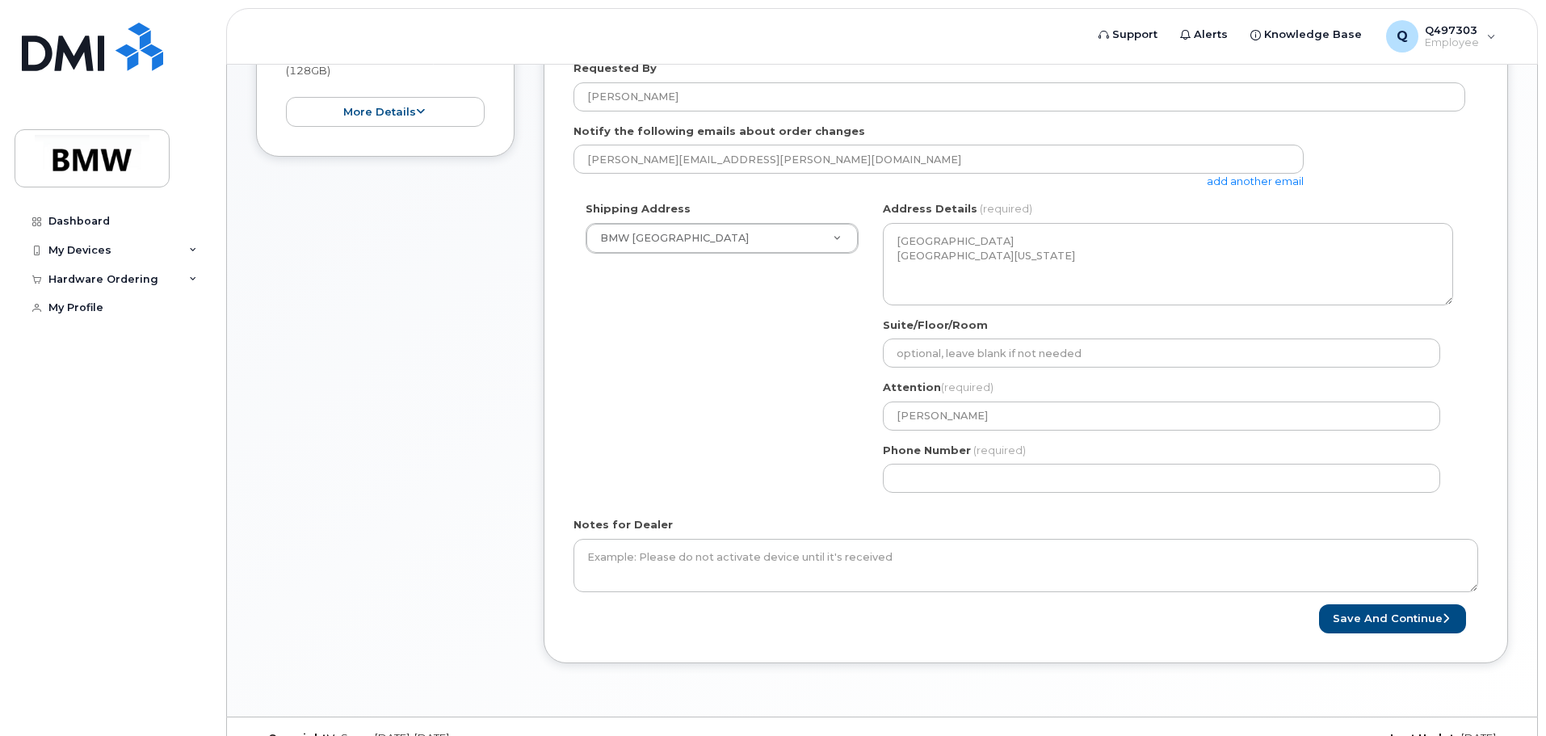
click at [906, 456] on label "Phone Number" at bounding box center [927, 450] width 88 height 15
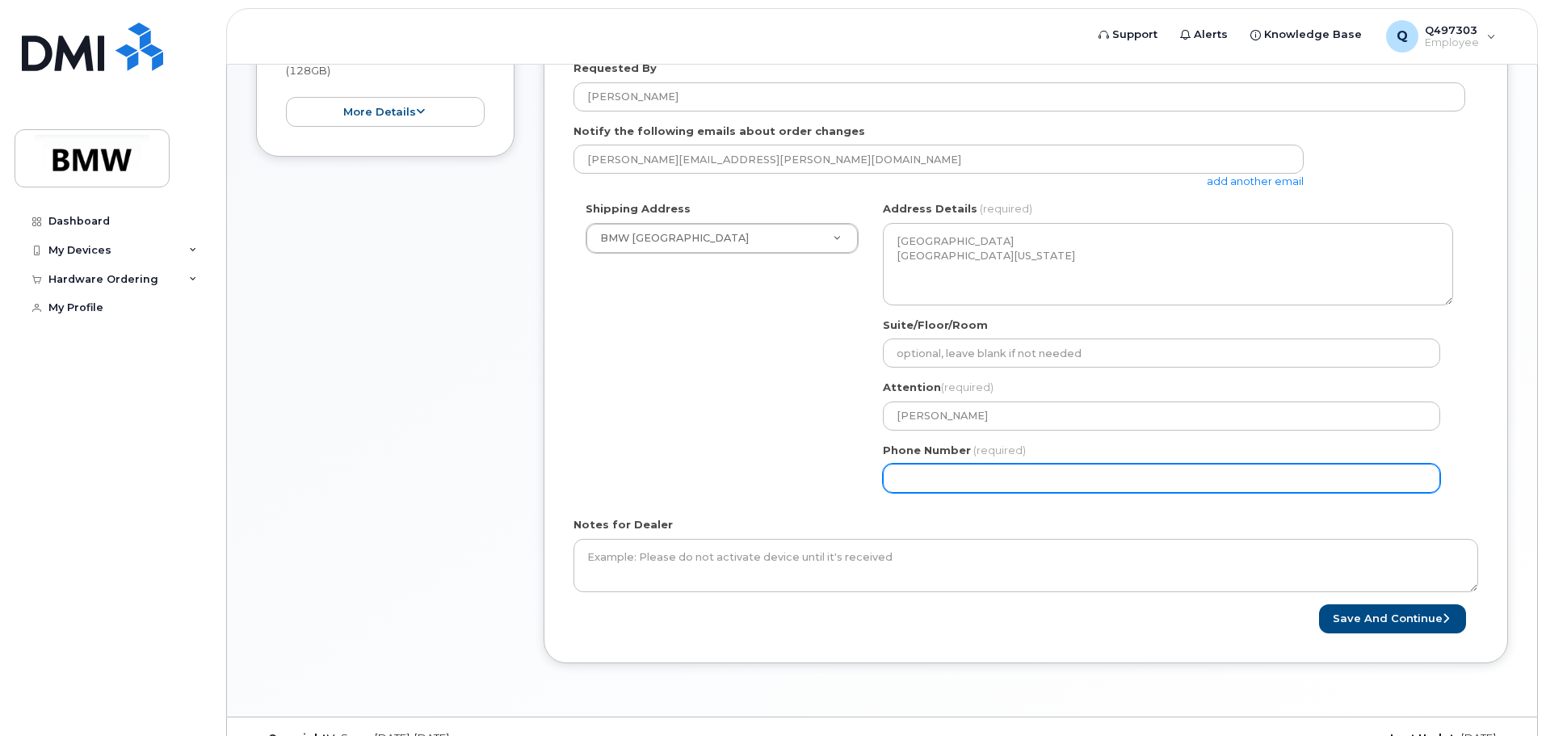
click at [906, 464] on input "Phone Number" at bounding box center [1161, 478] width 557 height 29
click at [903, 484] on input "Phone Number" at bounding box center [1161, 478] width 557 height 29
click at [902, 476] on input "Phone Number" at bounding box center [1161, 478] width 557 height 29
select select
type input "201449885"
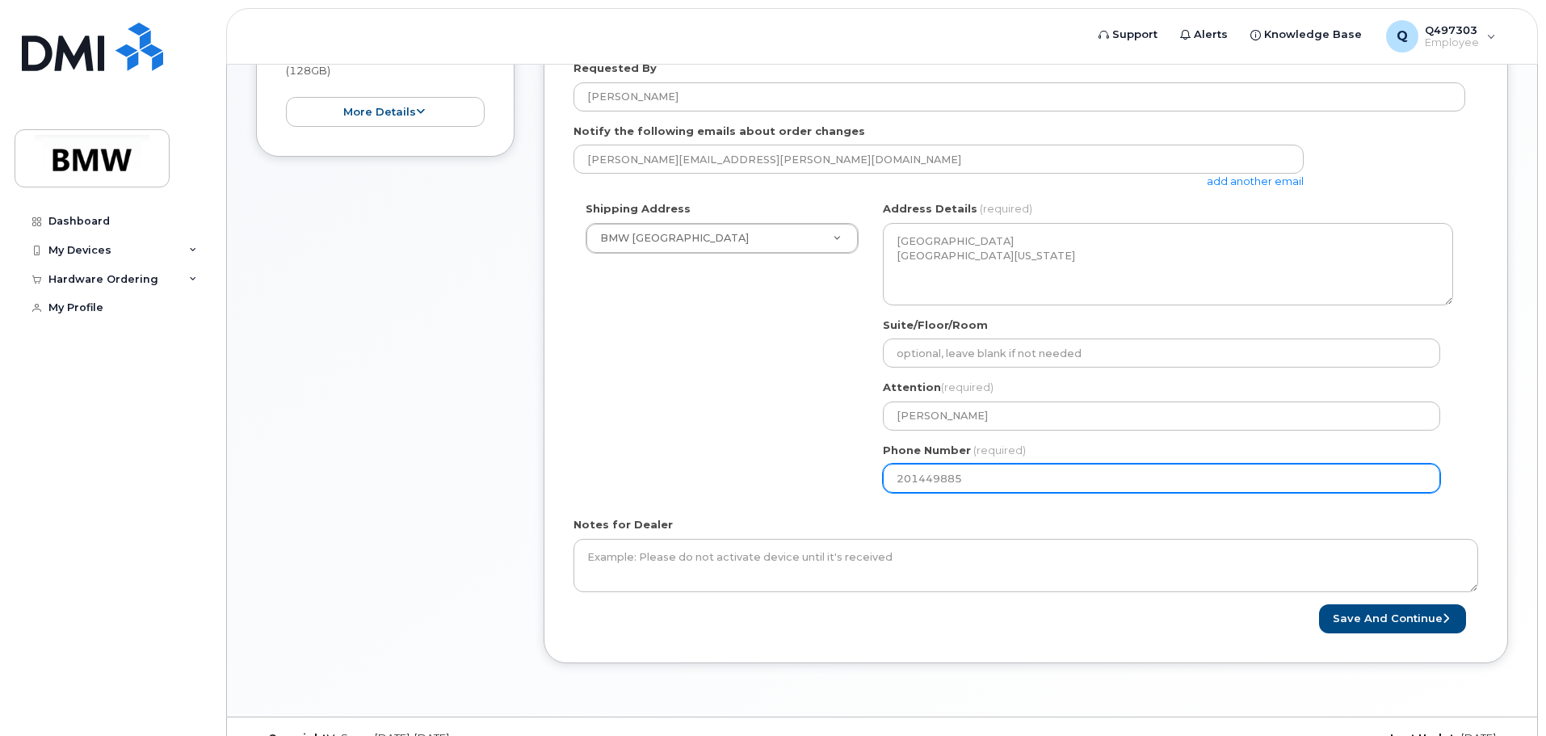
select select
type input "2014498859"
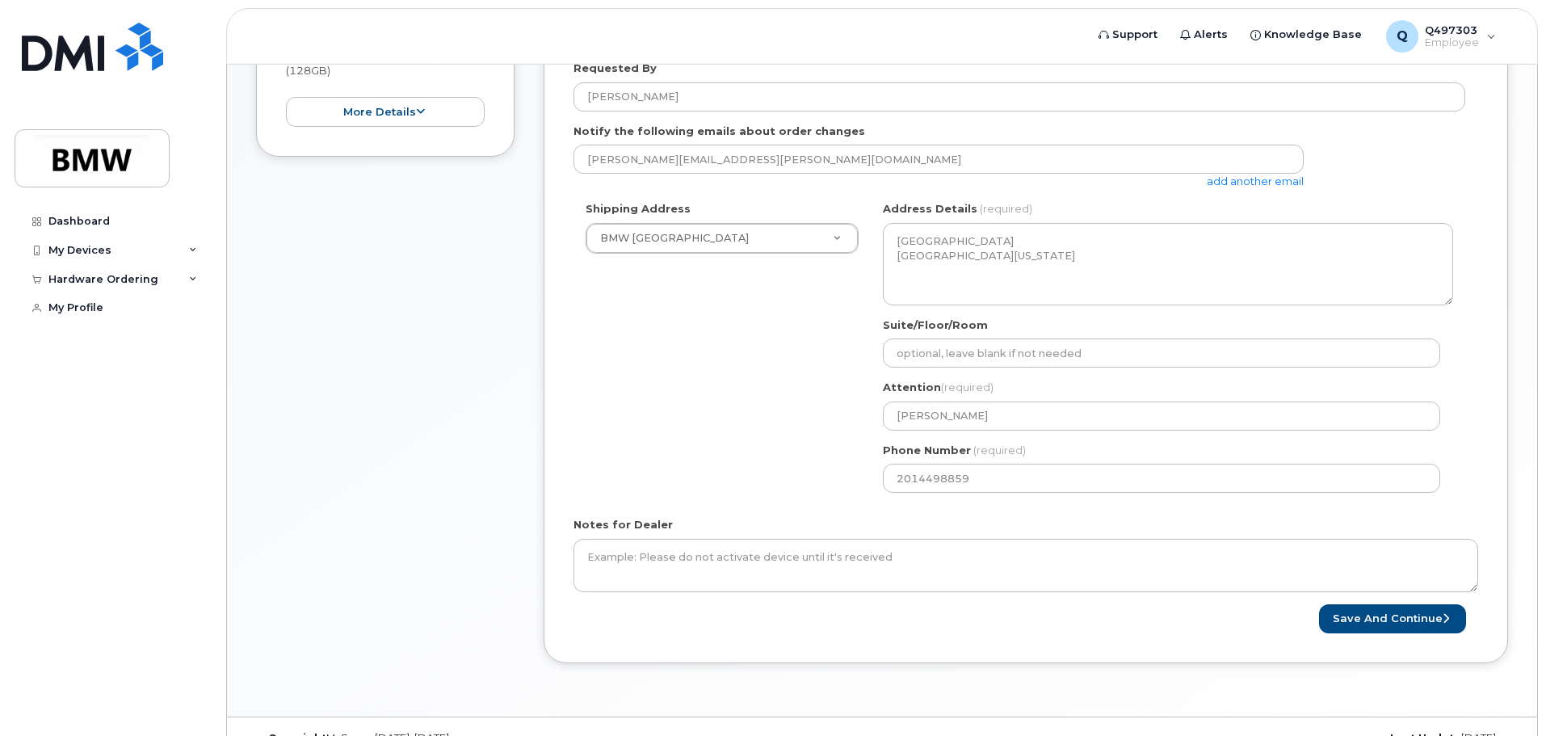
click at [670, 325] on div "Shipping Address BMW North America New Address BMW MC Plant BMW North America F…" at bounding box center [1020, 353] width 892 height 304
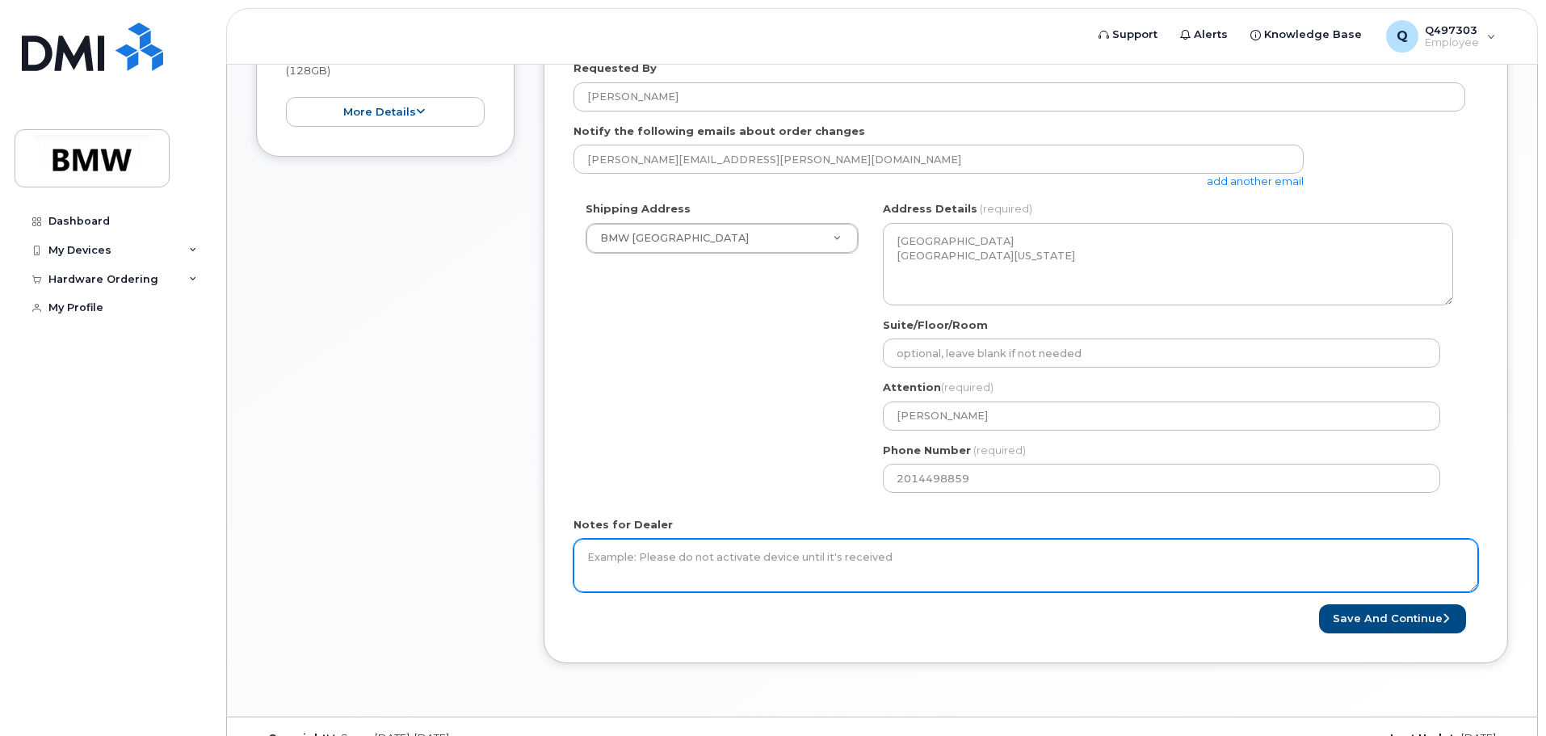
click at [714, 558] on textarea "Notes for Dealer" at bounding box center [1026, 565] width 905 height 53
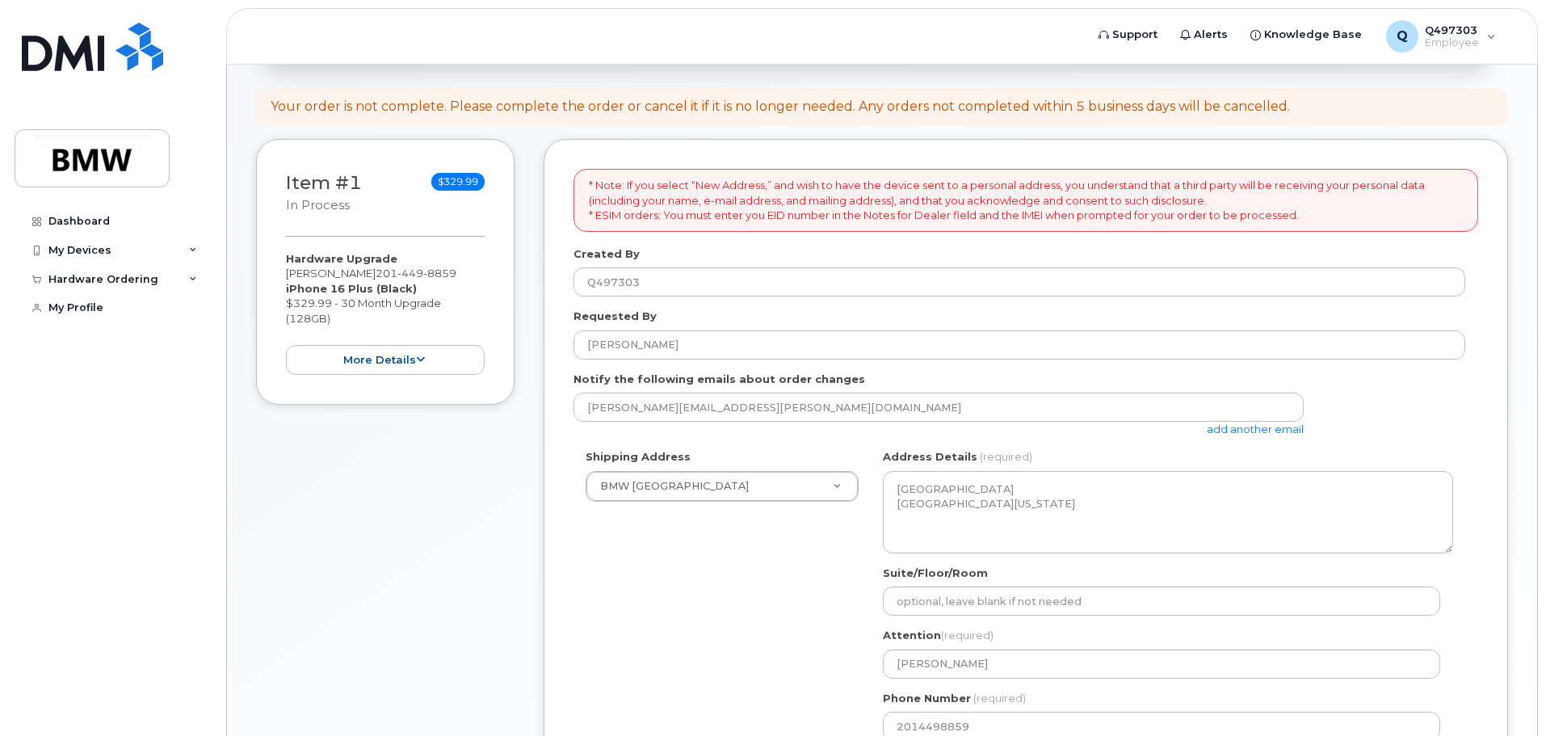
scroll to position [242, 0]
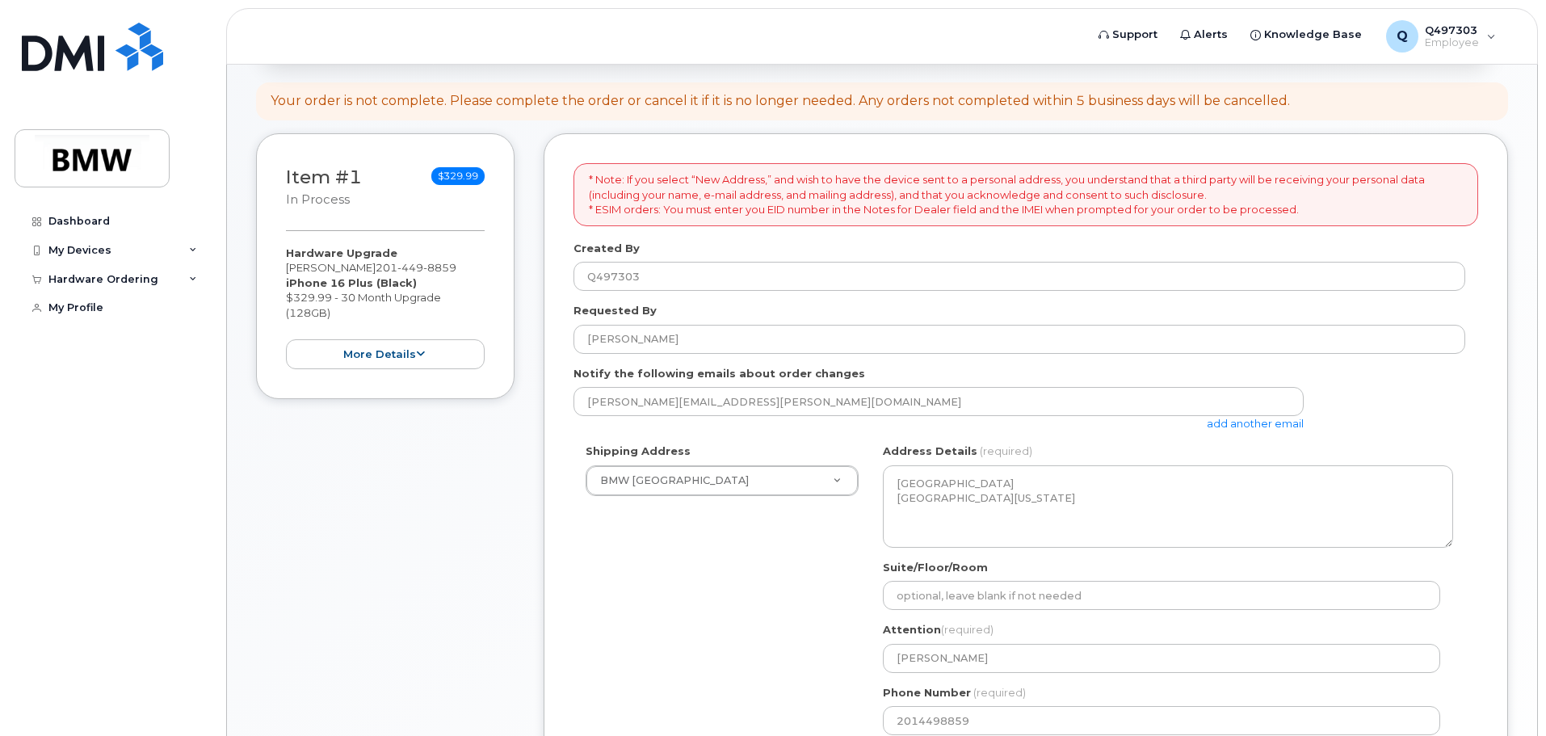
type textarea "Please do not activate the device until it is received."
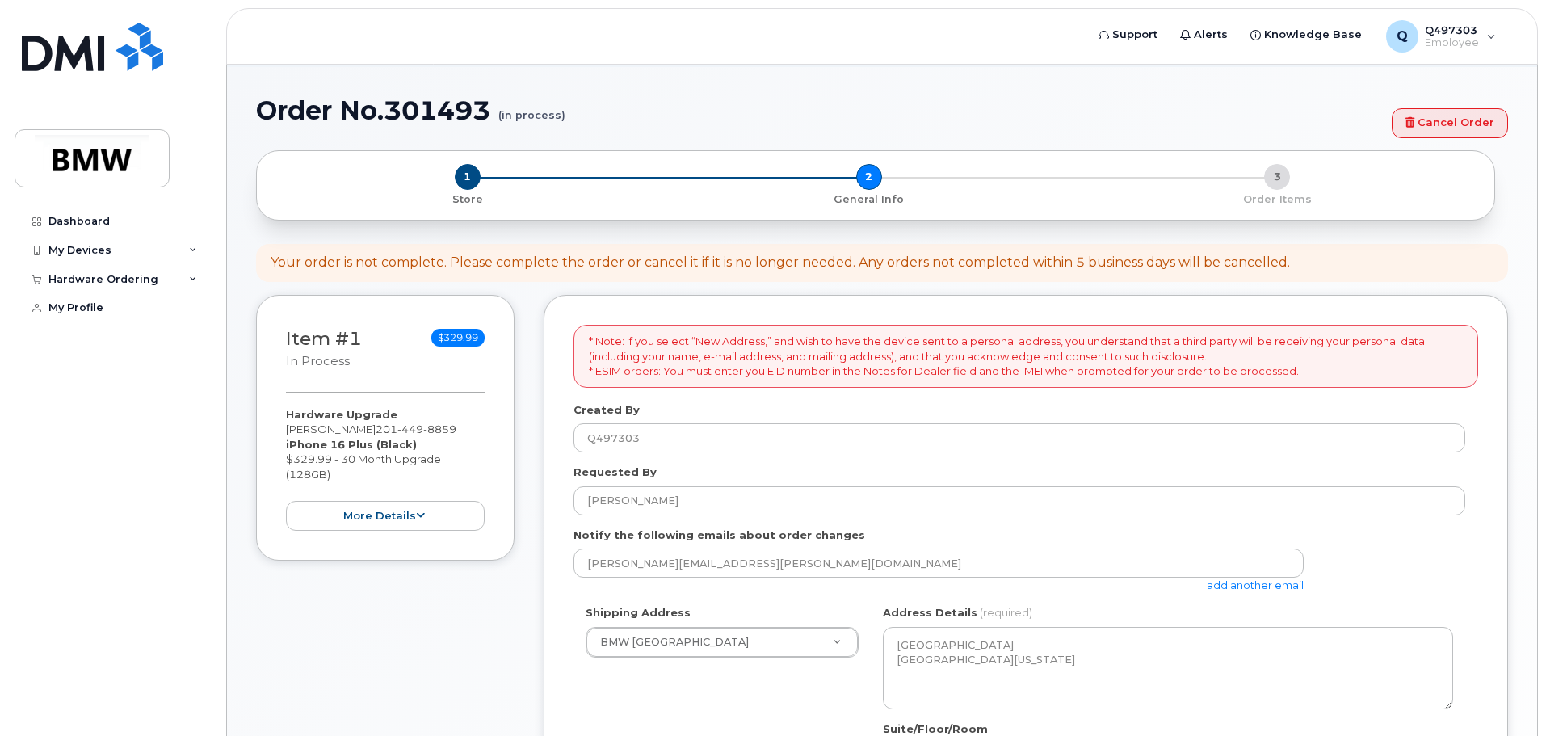
scroll to position [162, 0]
